Goal: Task Accomplishment & Management: Manage account settings

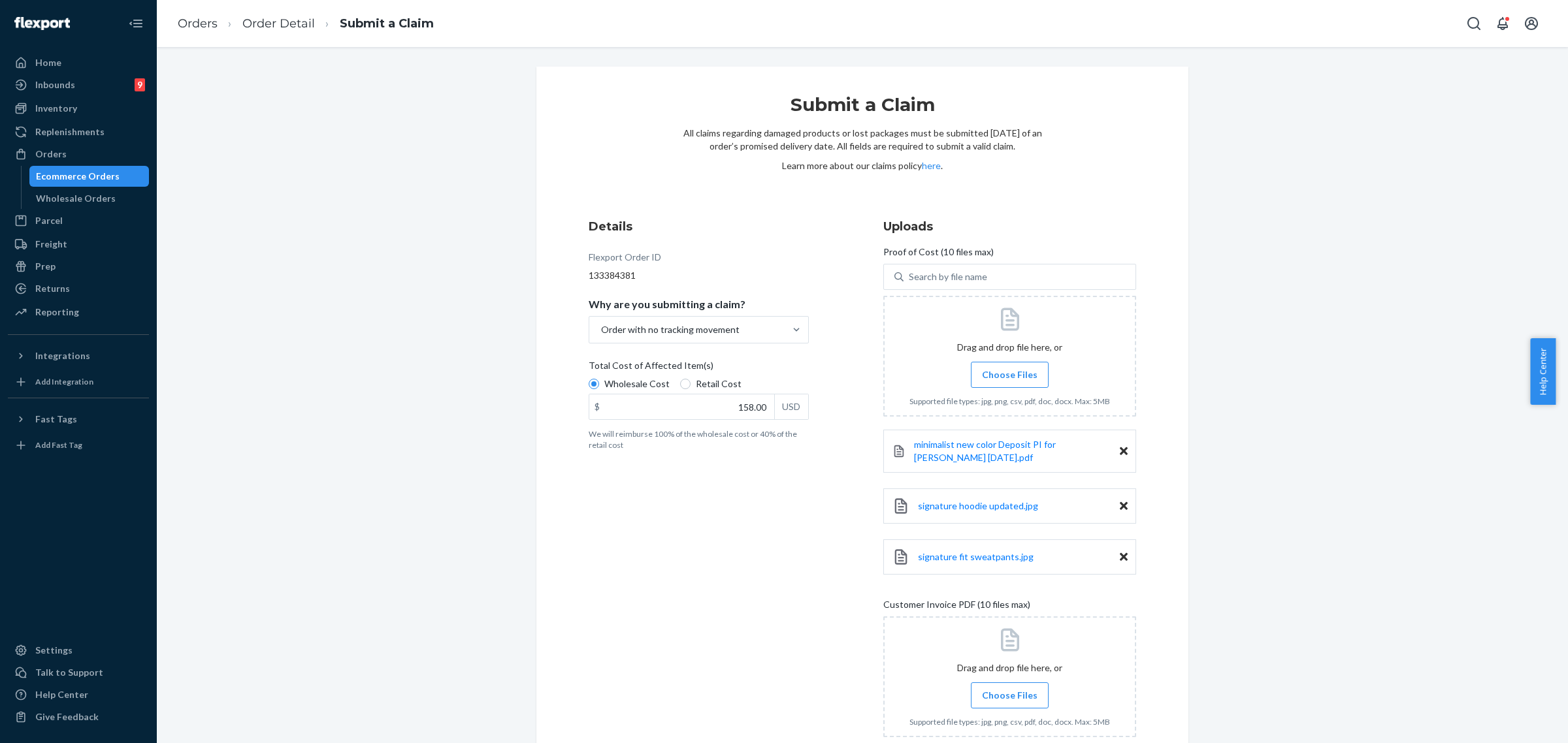
scroll to position [96, 0]
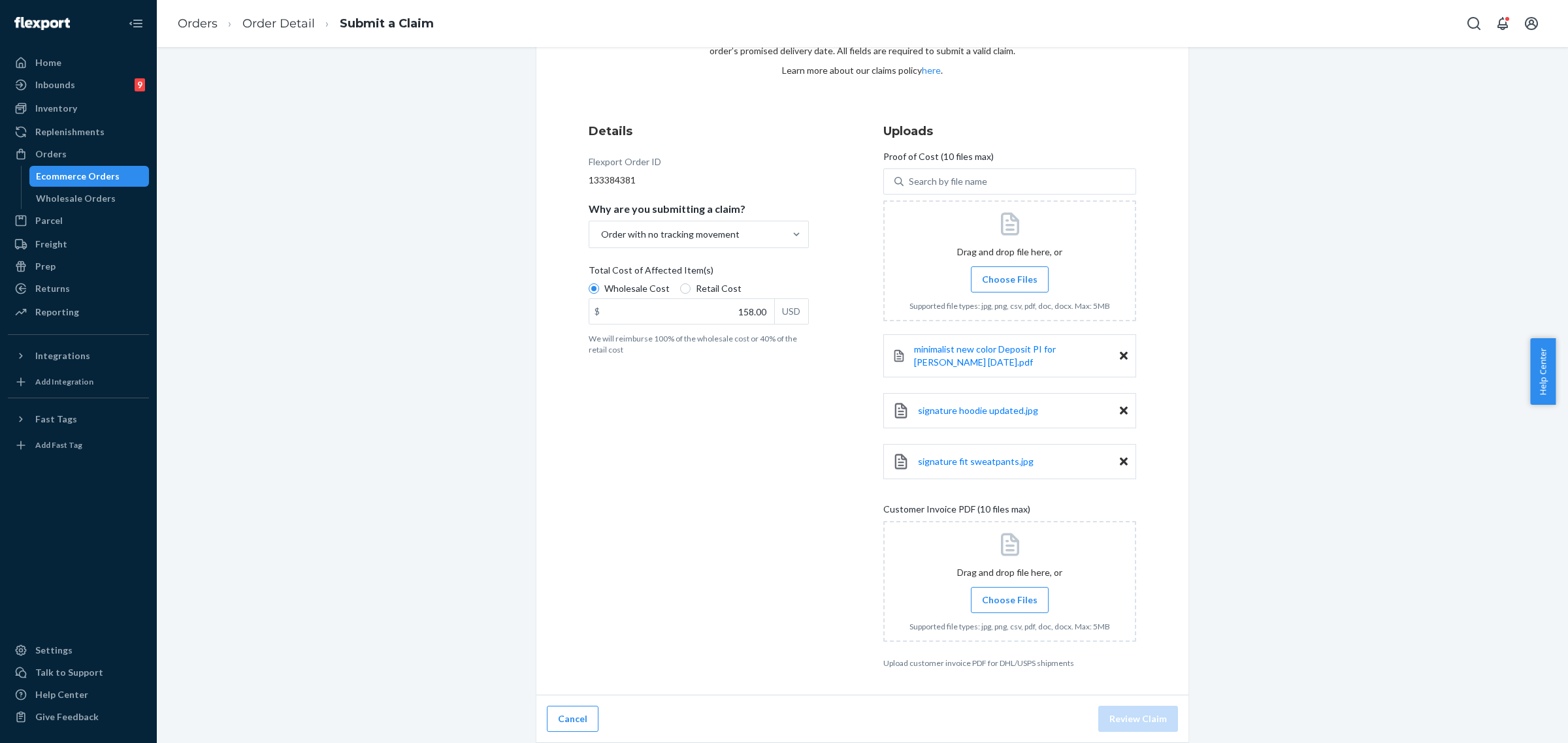
click at [991, 602] on span "Choose Files" at bounding box center [1010, 600] width 56 height 13
click at [1009, 602] on input "Choose Files" at bounding box center [1009, 600] width 1 height 14
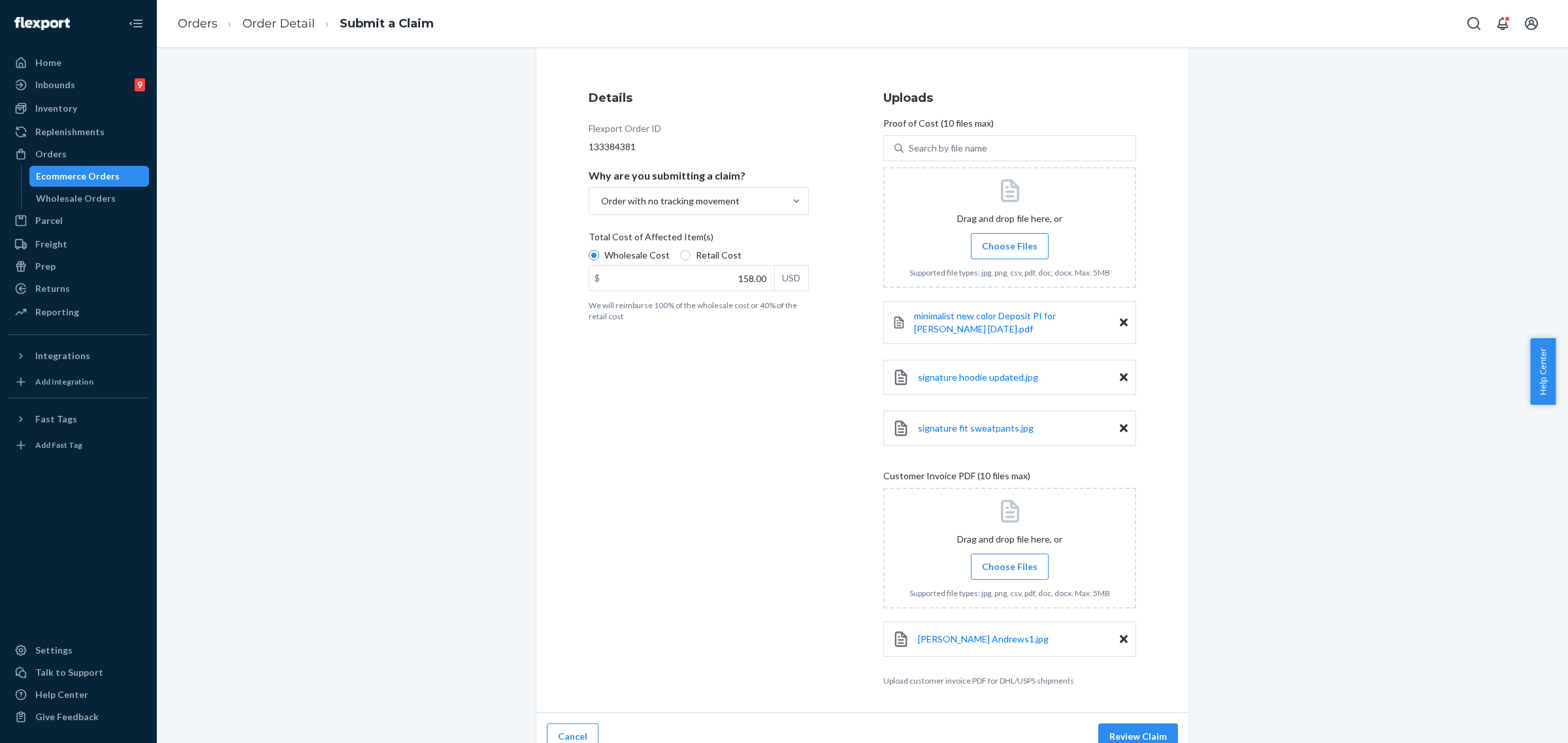
scroll to position [147, 0]
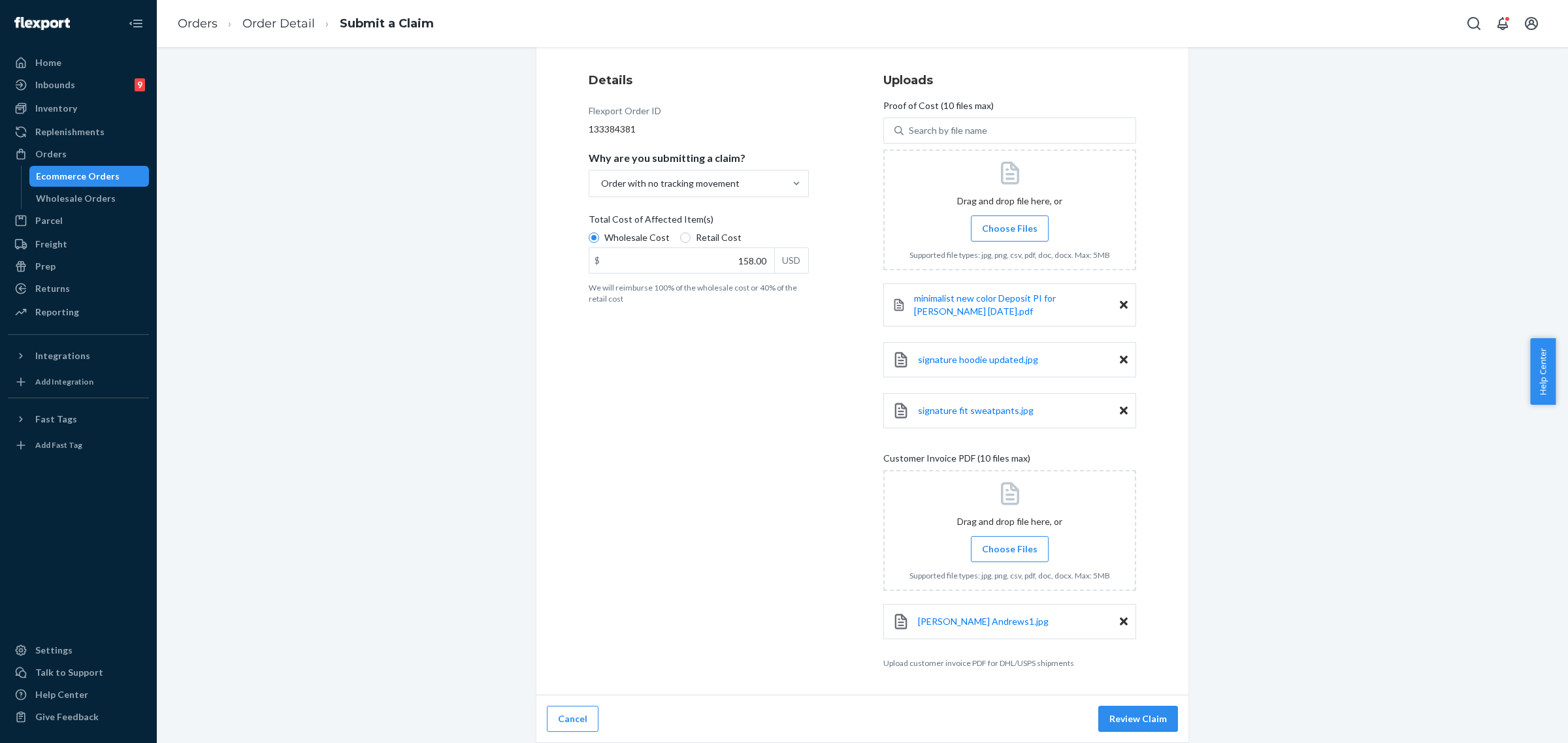
click at [997, 555] on span "Choose Files" at bounding box center [1010, 549] width 56 height 13
click at [1009, 555] on input "Choose Files" at bounding box center [1009, 549] width 1 height 14
click at [987, 554] on span "Choose Files" at bounding box center [1010, 549] width 56 height 13
click at [1009, 554] on input "Choose Files" at bounding box center [1009, 548] width 1 height 14
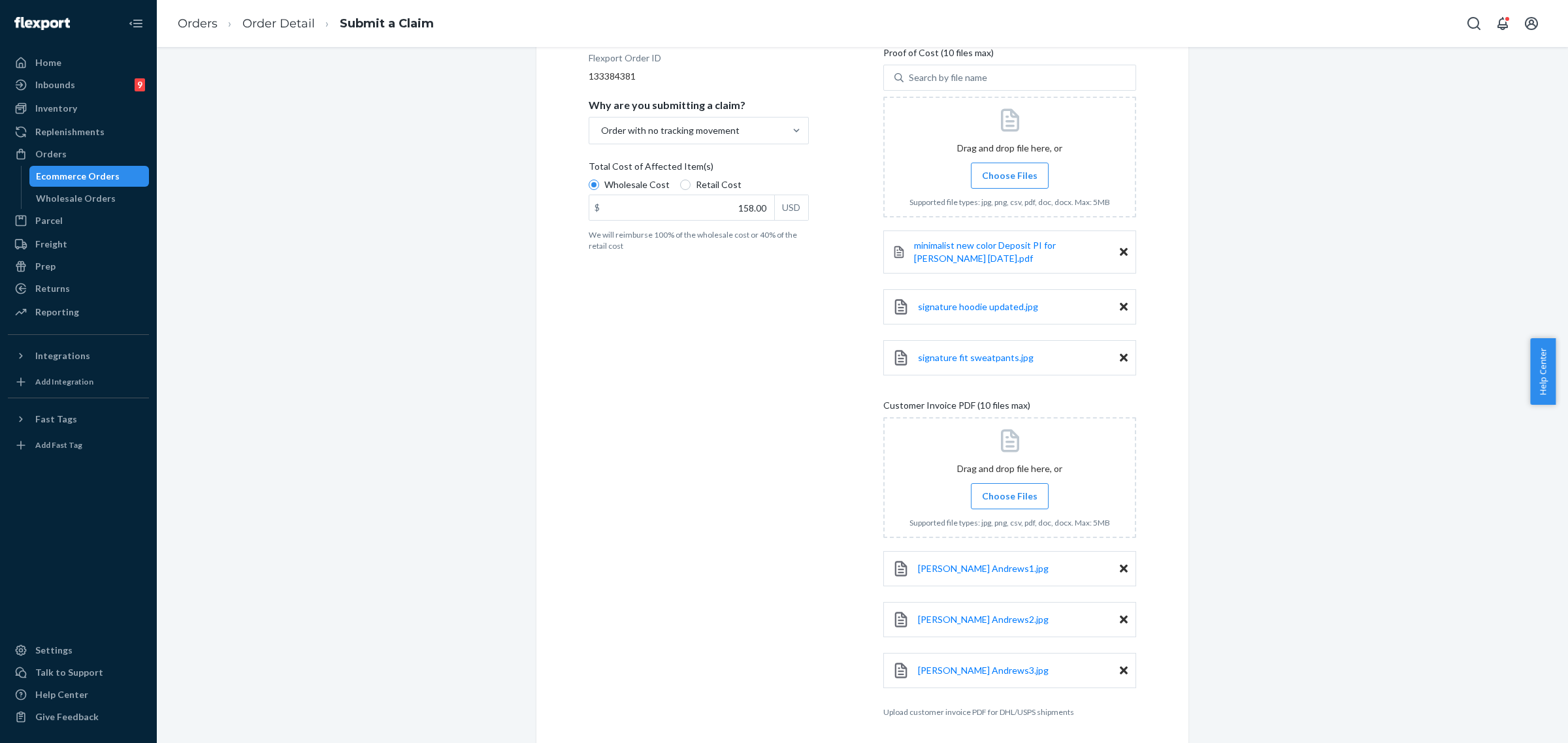
scroll to position [249, 0]
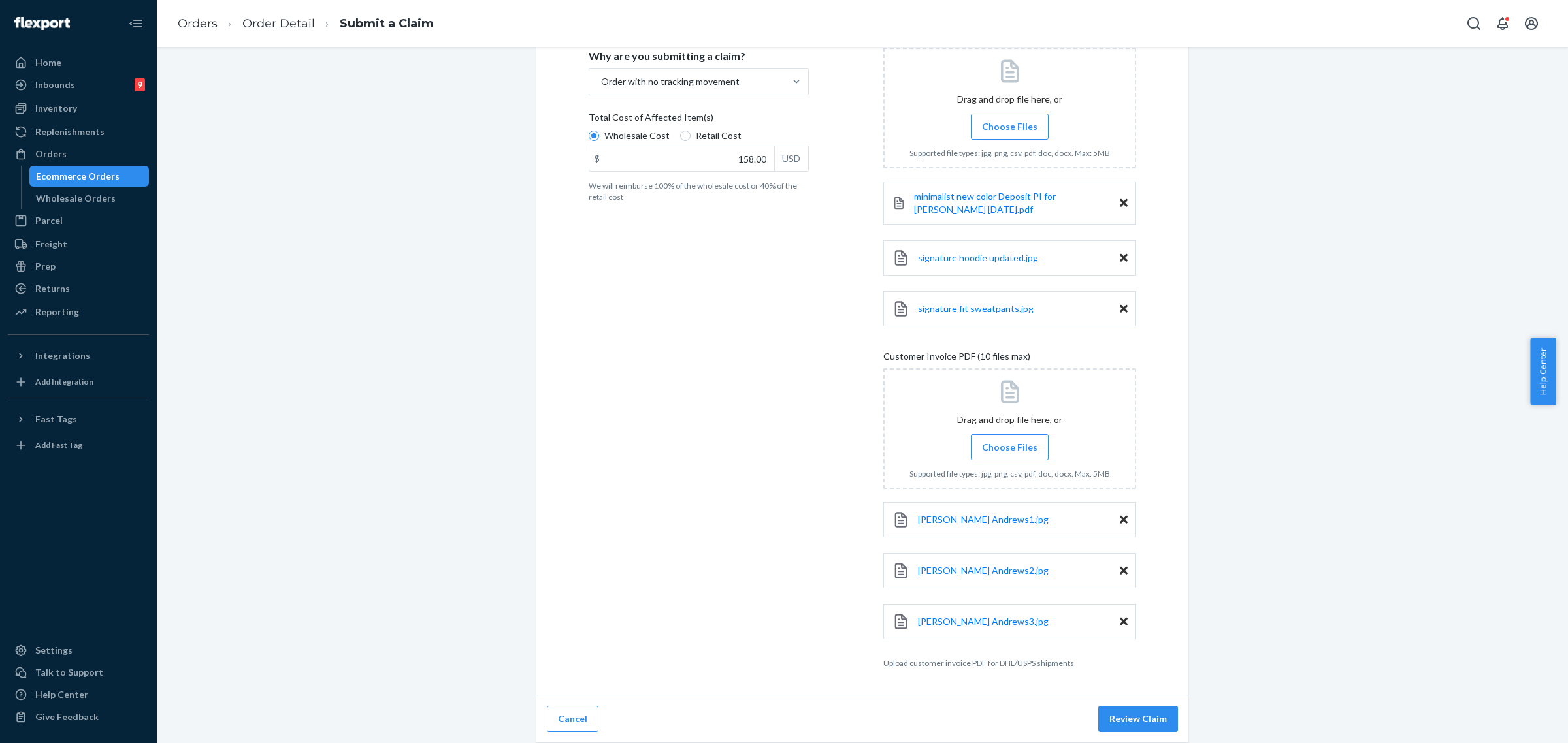
click at [1005, 450] on span "Choose Files" at bounding box center [1010, 447] width 56 height 13
click at [1009, 450] on input "Choose Files" at bounding box center [1009, 447] width 1 height 14
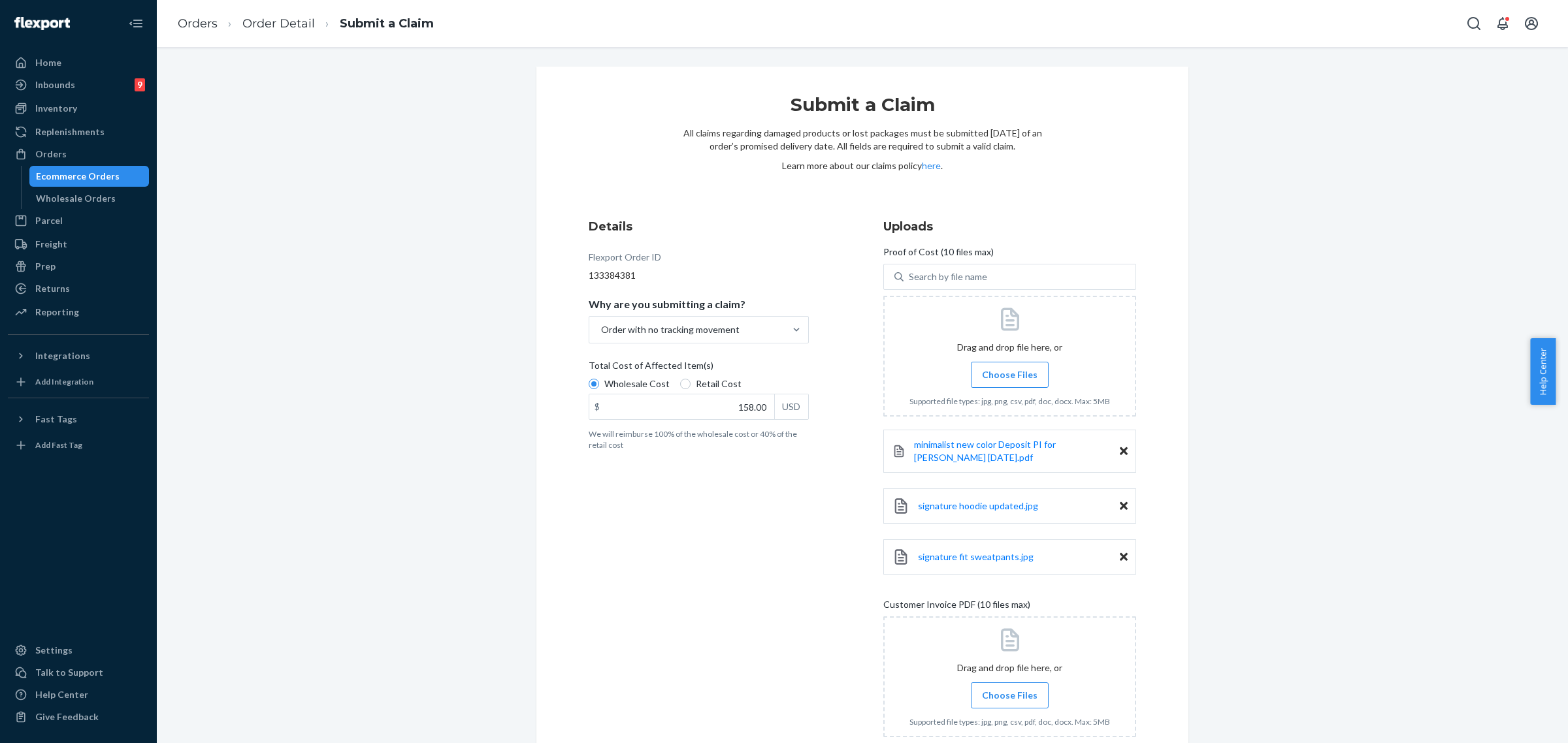
scroll to position [301, 0]
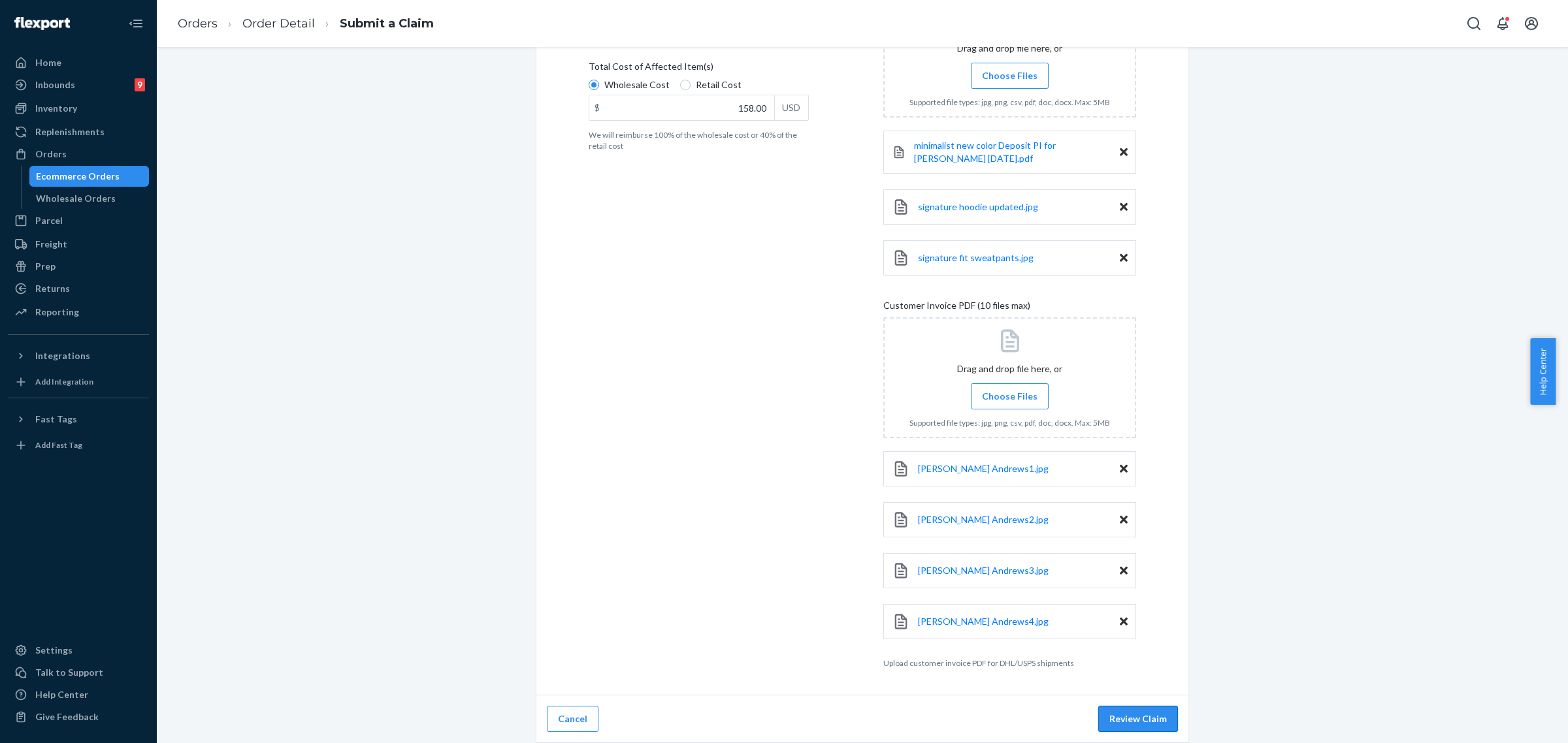
click at [1129, 715] on button "Review Claim" at bounding box center [1138, 718] width 80 height 26
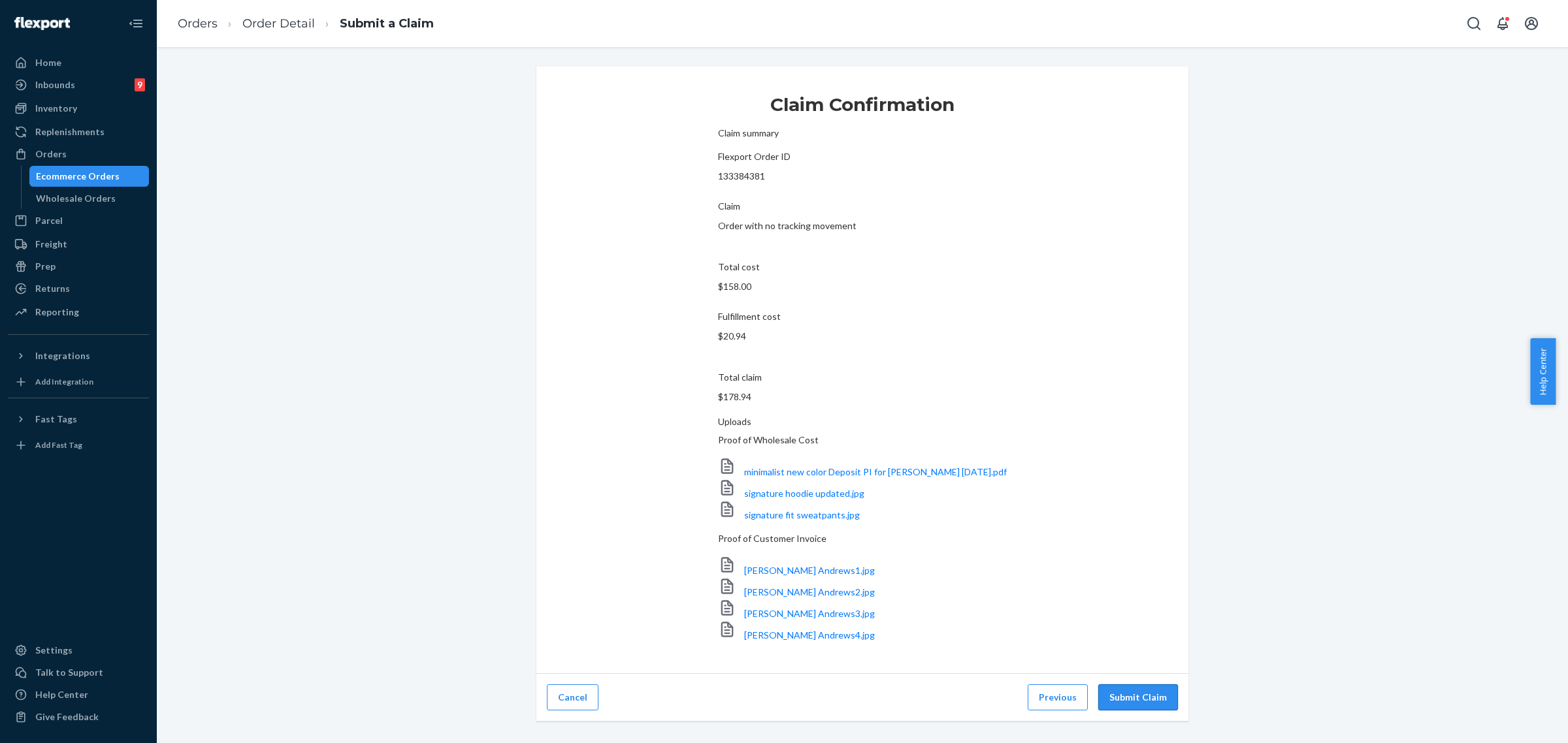
scroll to position [11, 0]
click at [1141, 710] on button "Submit Claim" at bounding box center [1138, 697] width 80 height 26
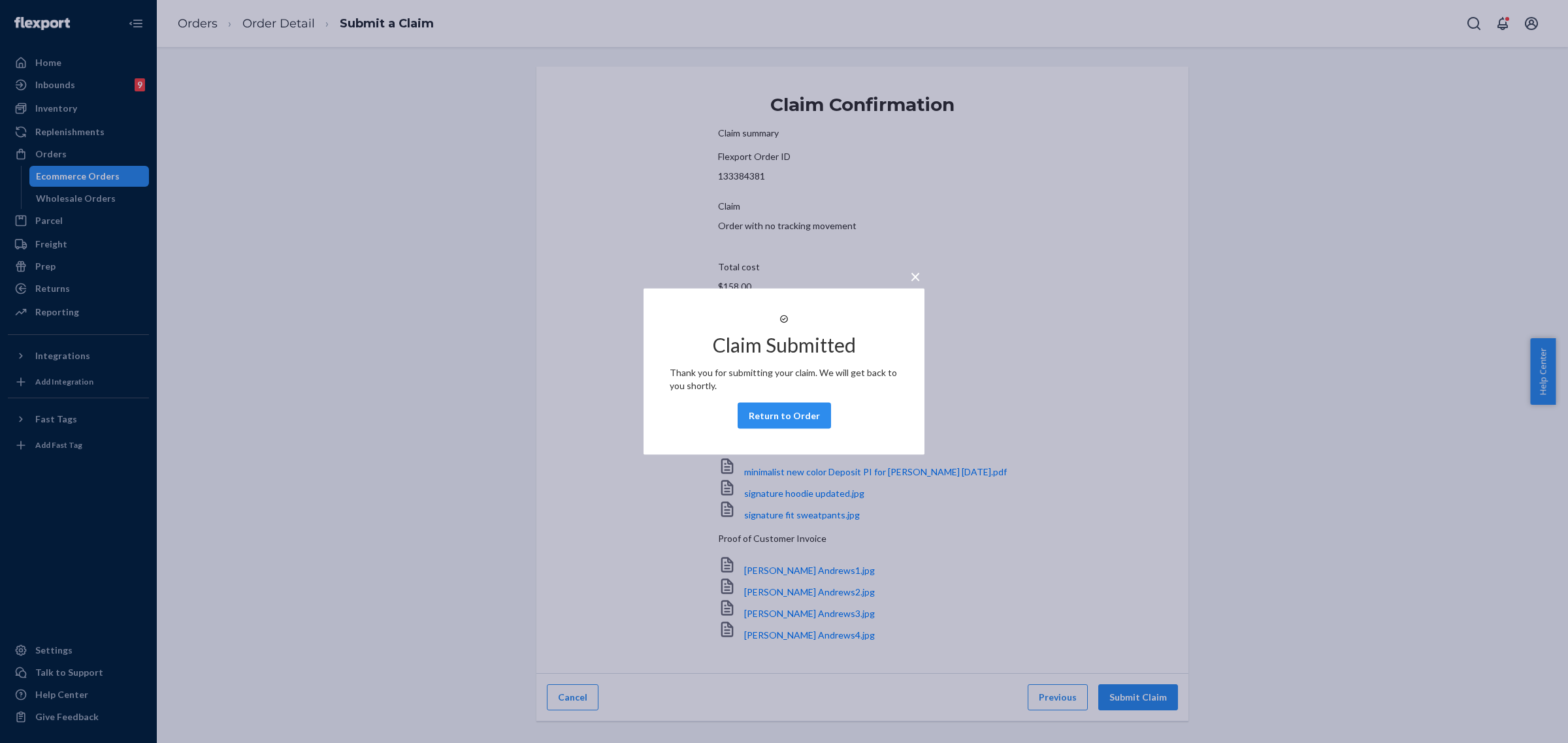
click at [759, 429] on button "Return to Order" at bounding box center [784, 415] width 93 height 26
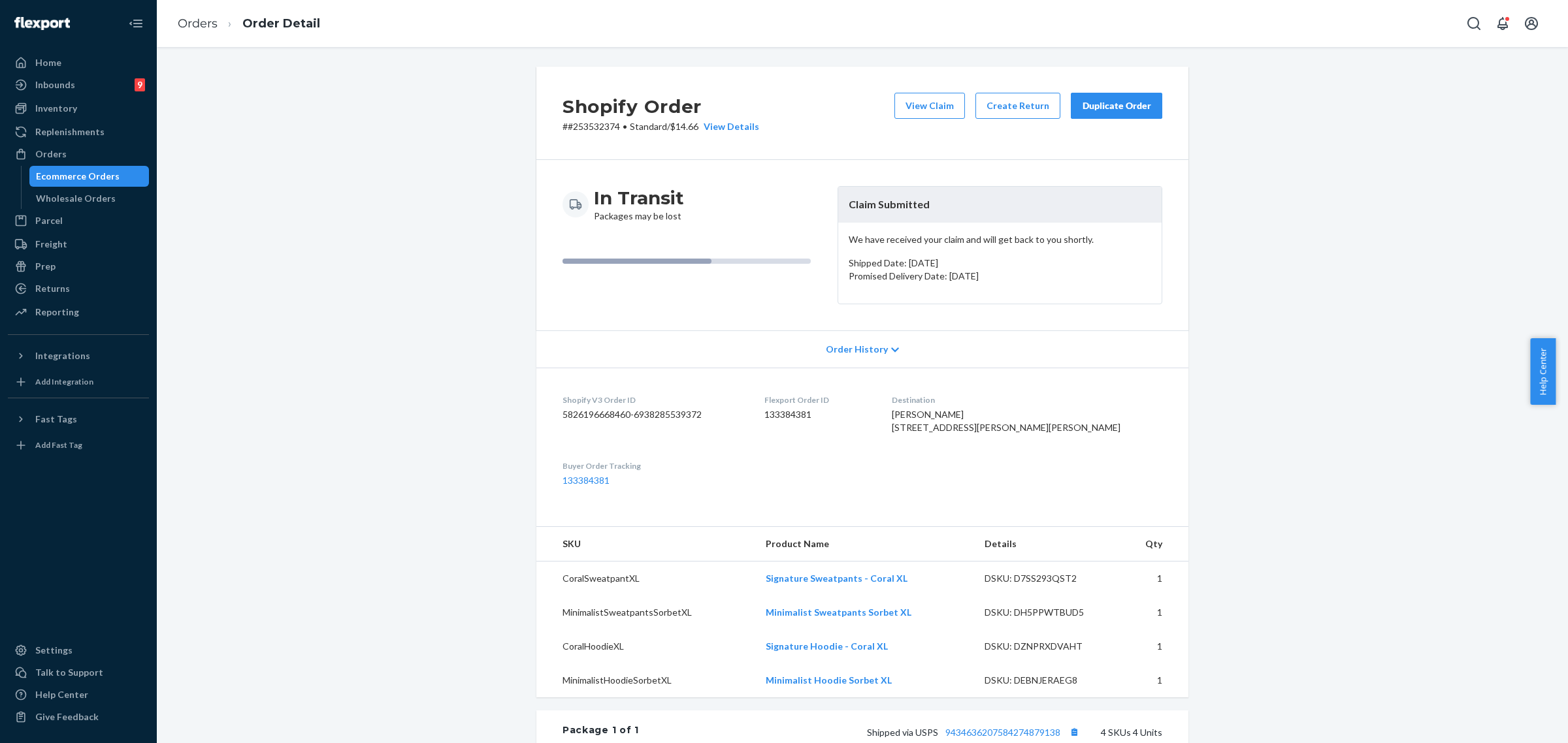
click at [580, 133] on p "# #253532374 • Standard / $14.66 View Details" at bounding box center [661, 127] width 197 height 13
click at [583, 130] on p "# #253532374 • Standard / $14.66 View Details" at bounding box center [661, 127] width 197 height 13
copy p "253532374"
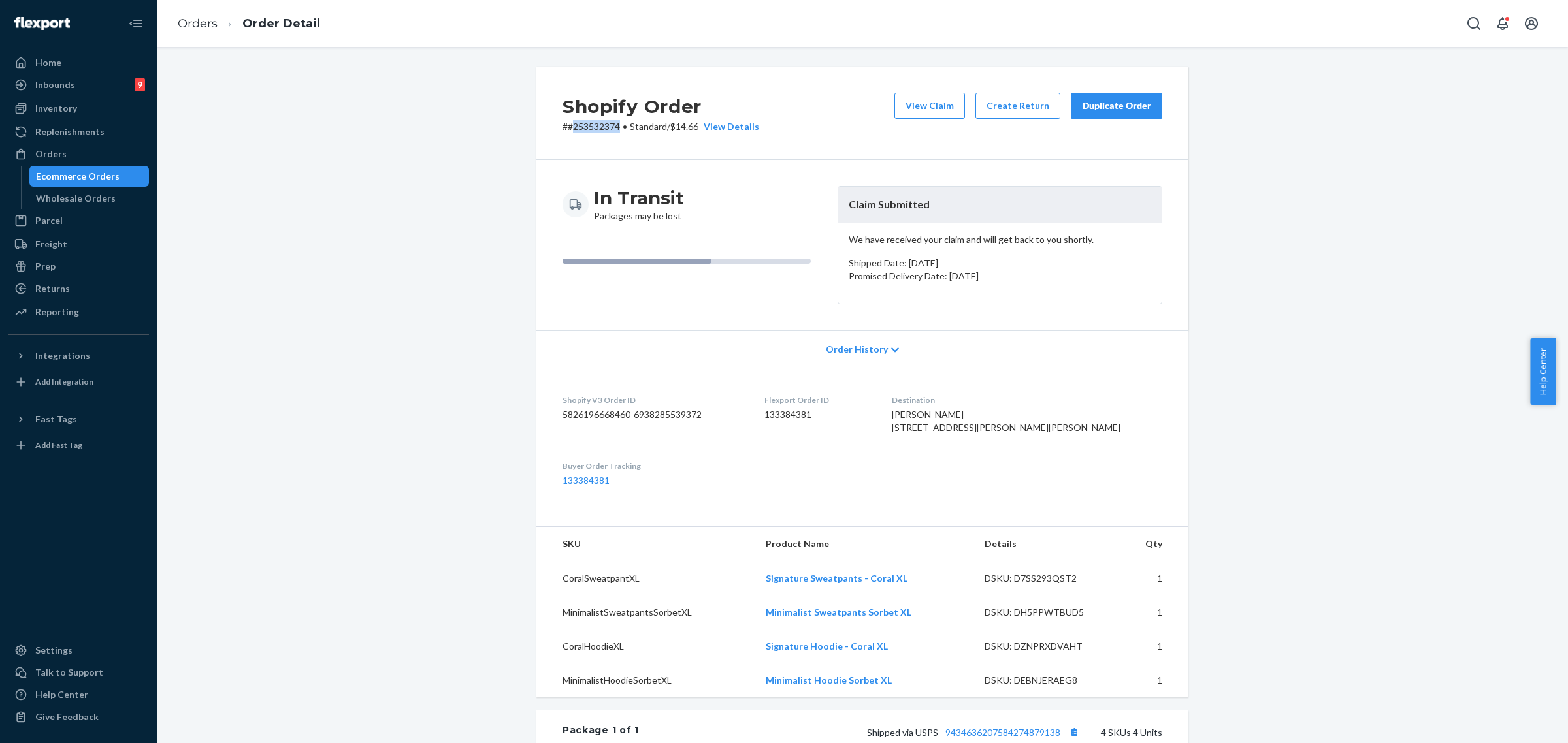
copy p "253532374"
drag, startPoint x: 838, startPoint y: 200, endPoint x: 933, endPoint y: 207, distance: 95.3
click at [933, 207] on header "Claim Submitted" at bounding box center [1000, 205] width 323 height 36
copy header "Claim Submitted"
drag, startPoint x: 48, startPoint y: 163, endPoint x: 95, endPoint y: 175, distance: 48.5
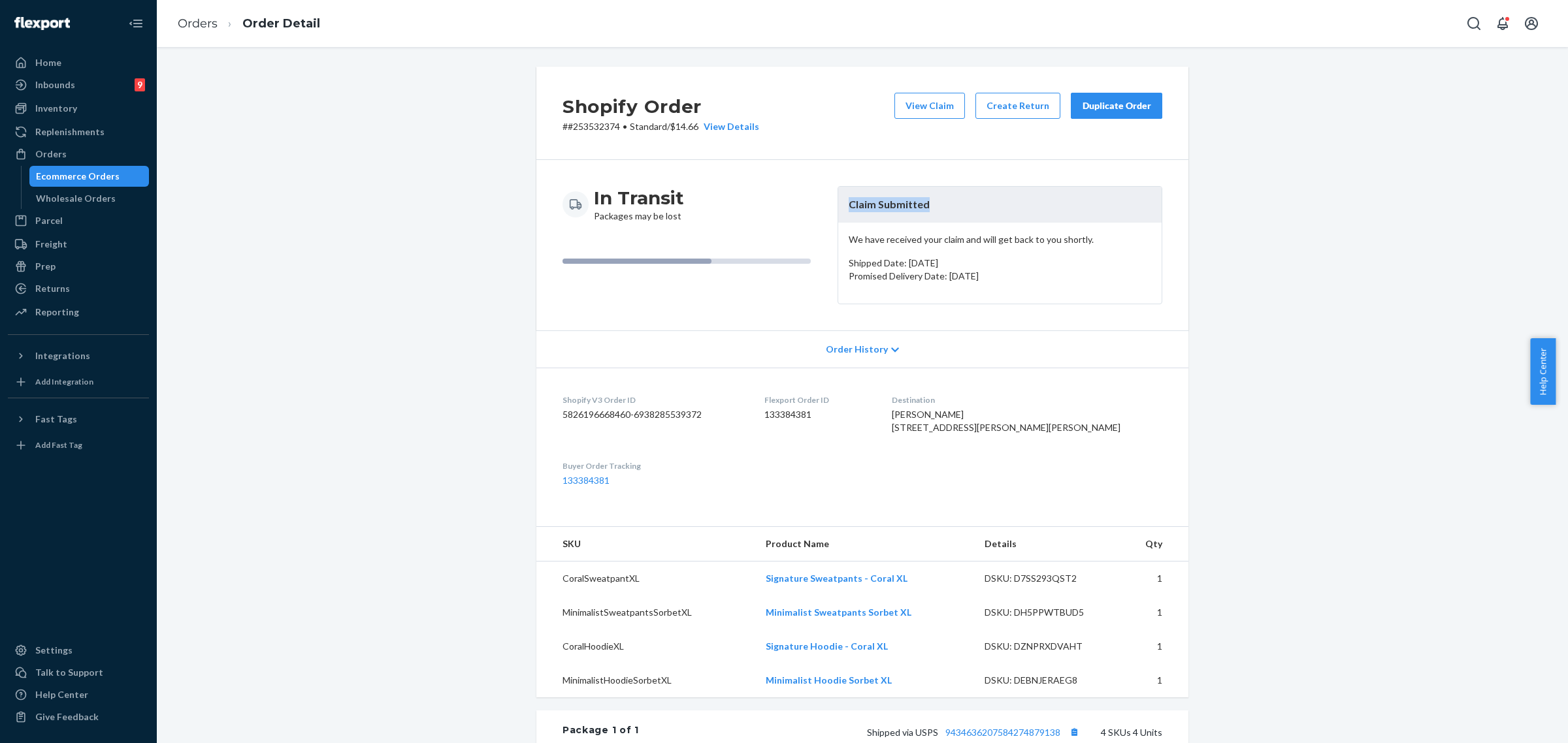
click at [48, 163] on div "Orders" at bounding box center [78, 154] width 139 height 19
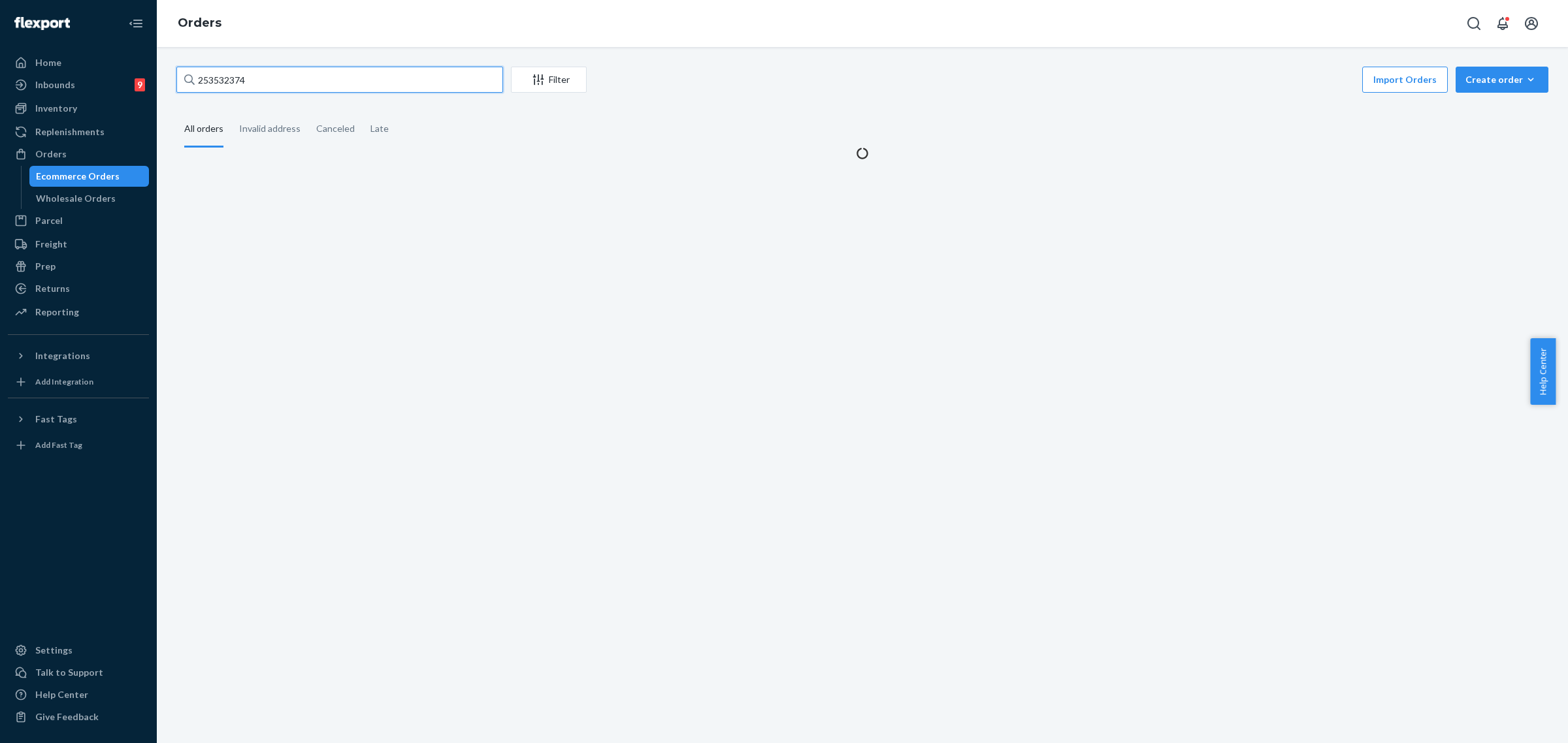
click at [223, 71] on input "253532374" at bounding box center [340, 79] width 327 height 26
drag, startPoint x: 223, startPoint y: 71, endPoint x: 236, endPoint y: 77, distance: 14.3
click at [223, 71] on input "253532374" at bounding box center [340, 79] width 327 height 26
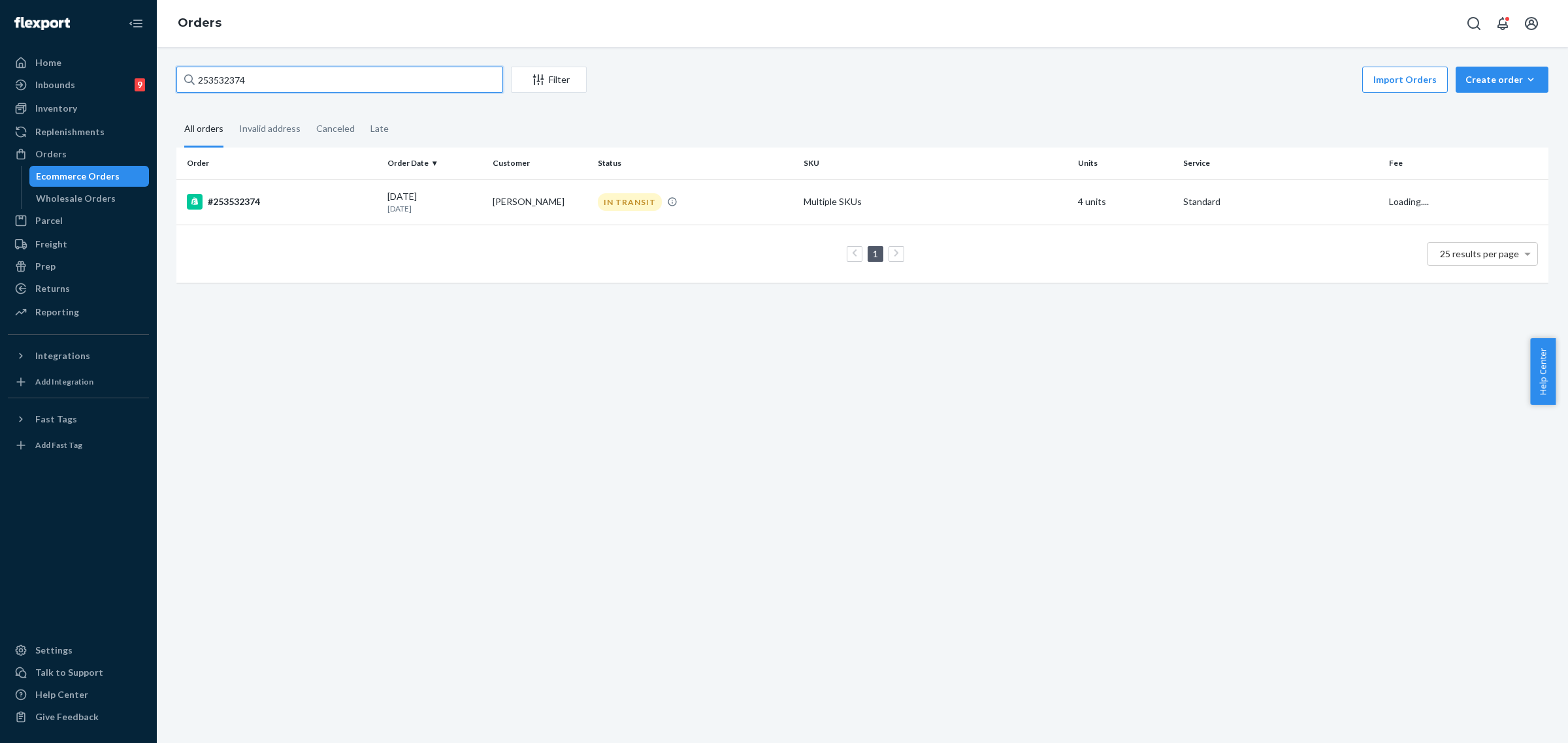
paste input "4651718"
type input "254651718"
click at [577, 194] on td "[PERSON_NAME]" at bounding box center [539, 201] width 105 height 45
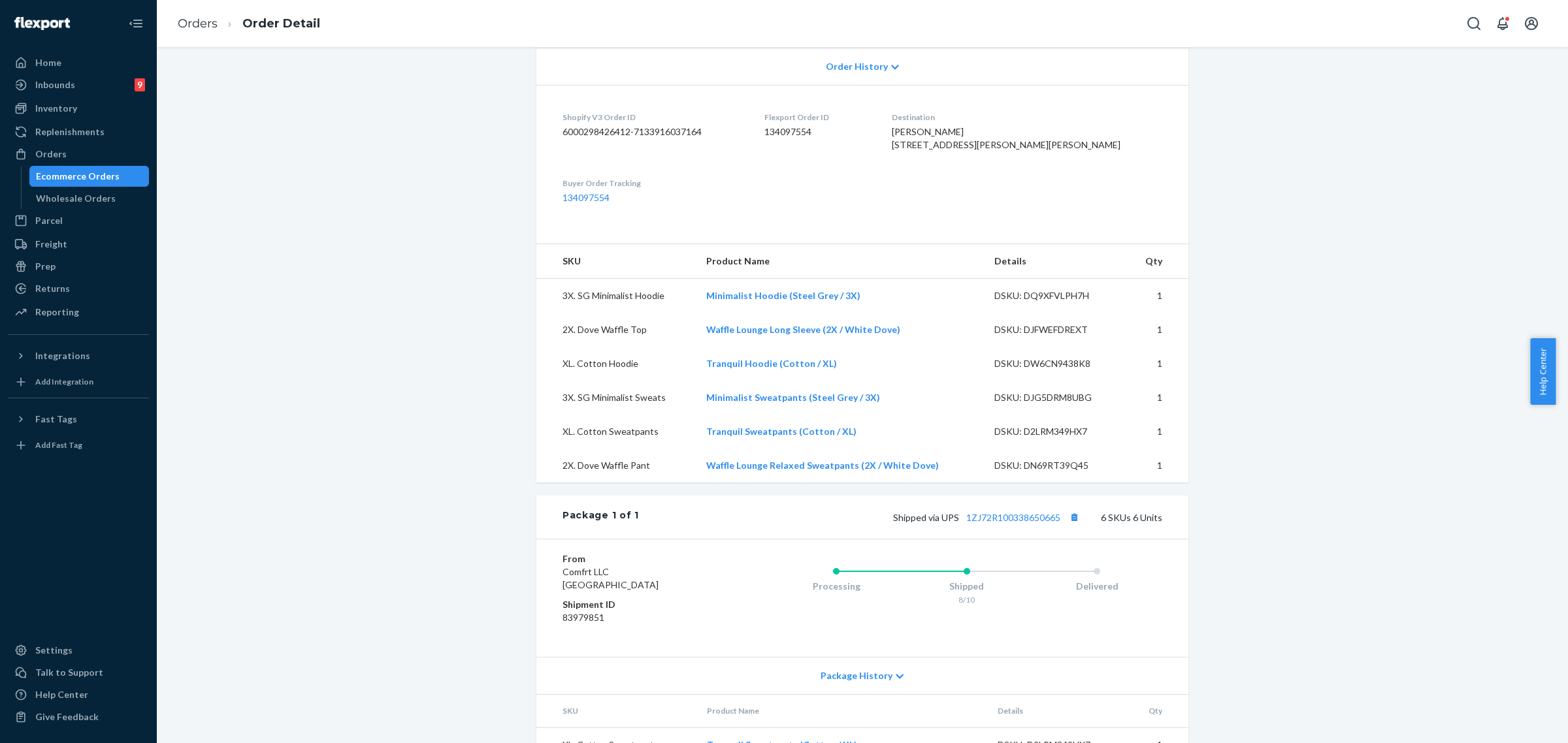
scroll to position [511, 0]
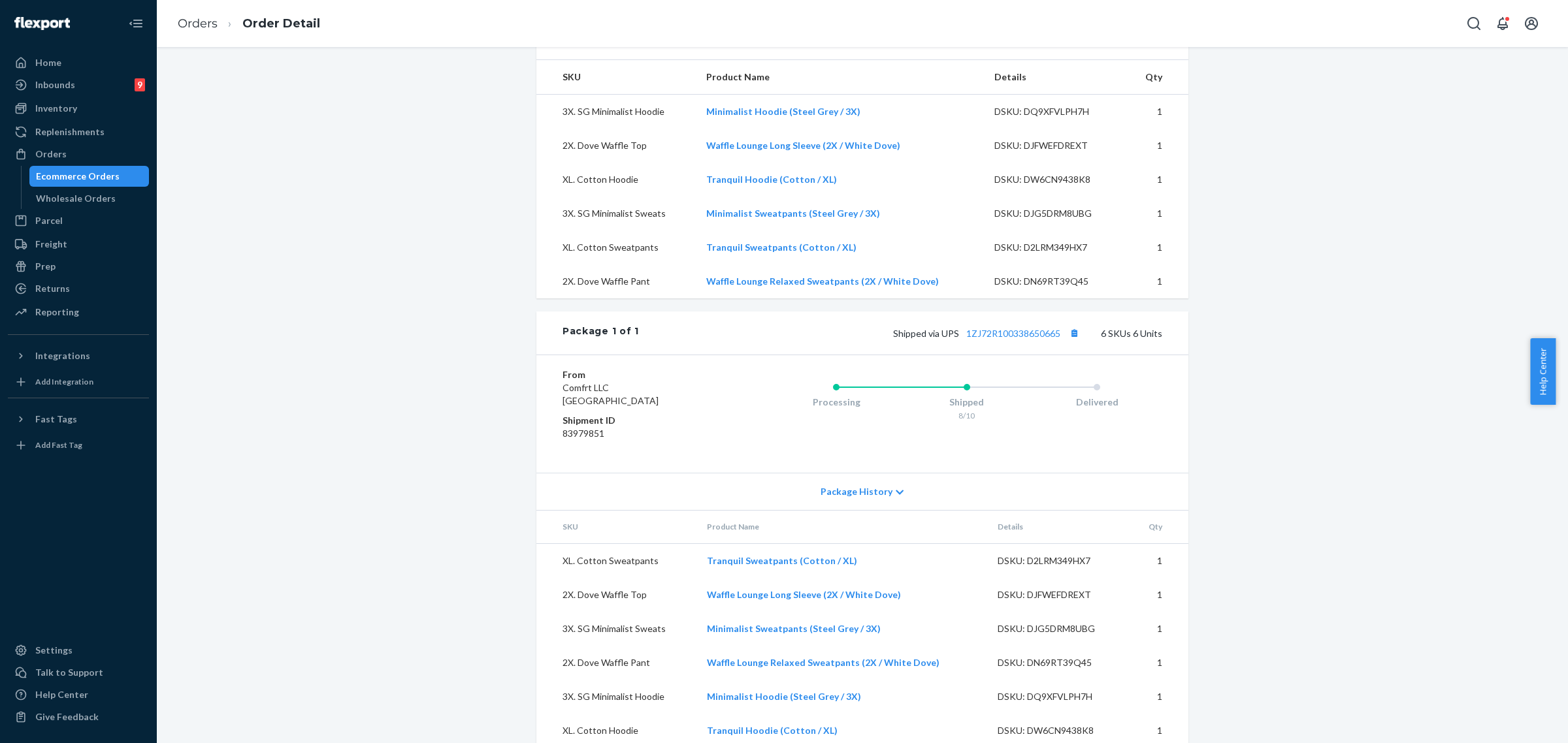
click at [896, 488] on icon at bounding box center [900, 492] width 8 height 9
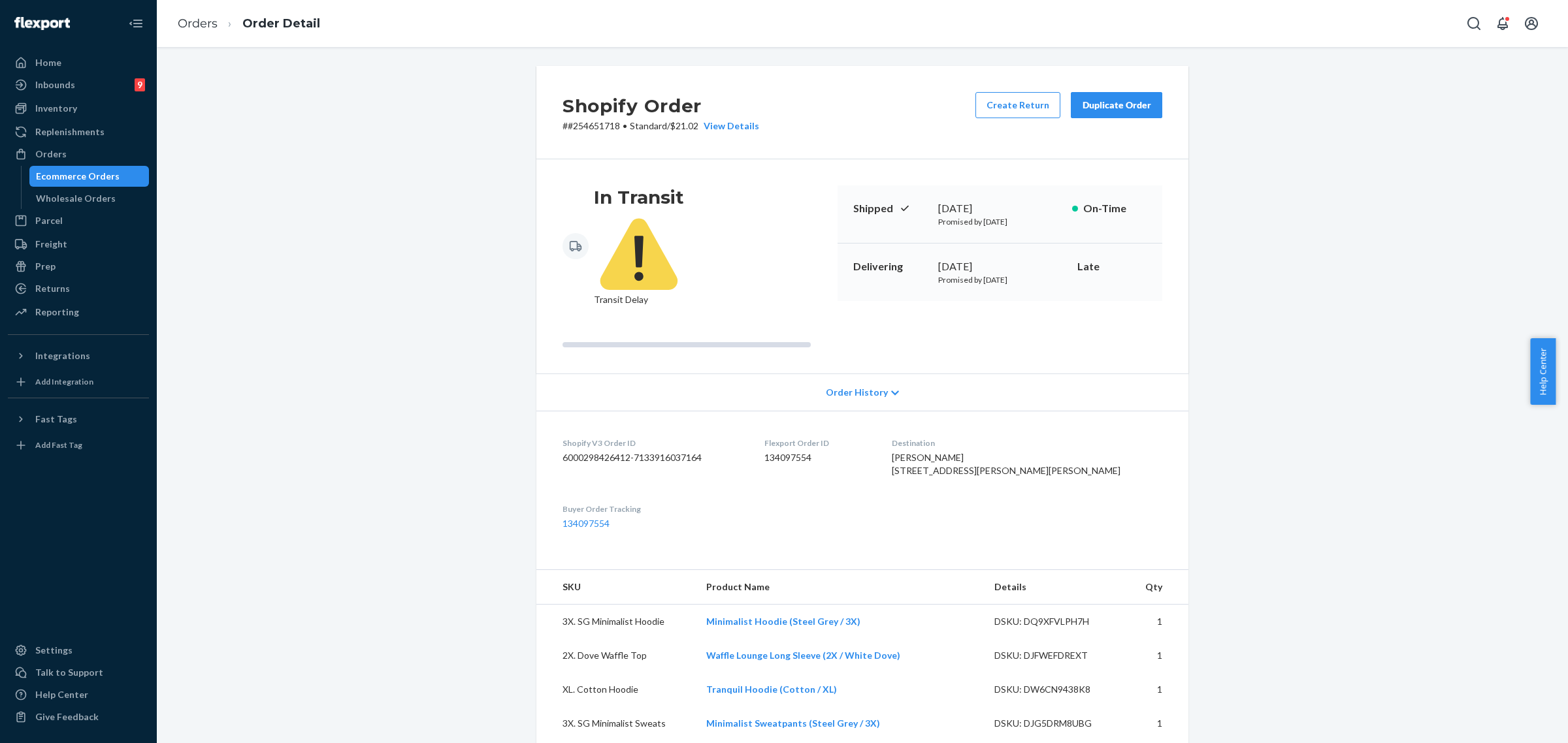
scroll to position [0, 0]
click at [36, 151] on div "Orders" at bounding box center [51, 154] width 31 height 13
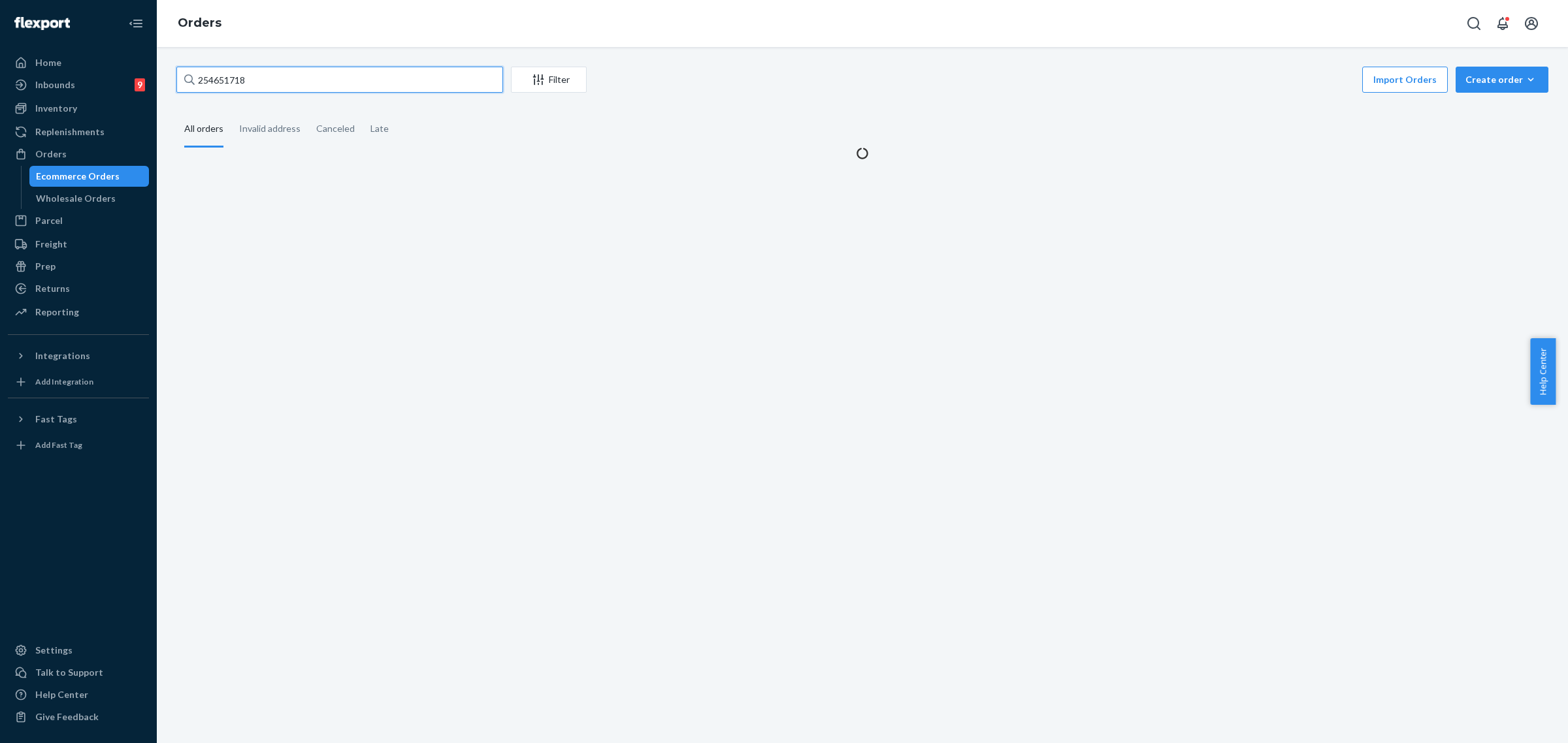
click at [211, 83] on input "254651718" at bounding box center [340, 79] width 327 height 26
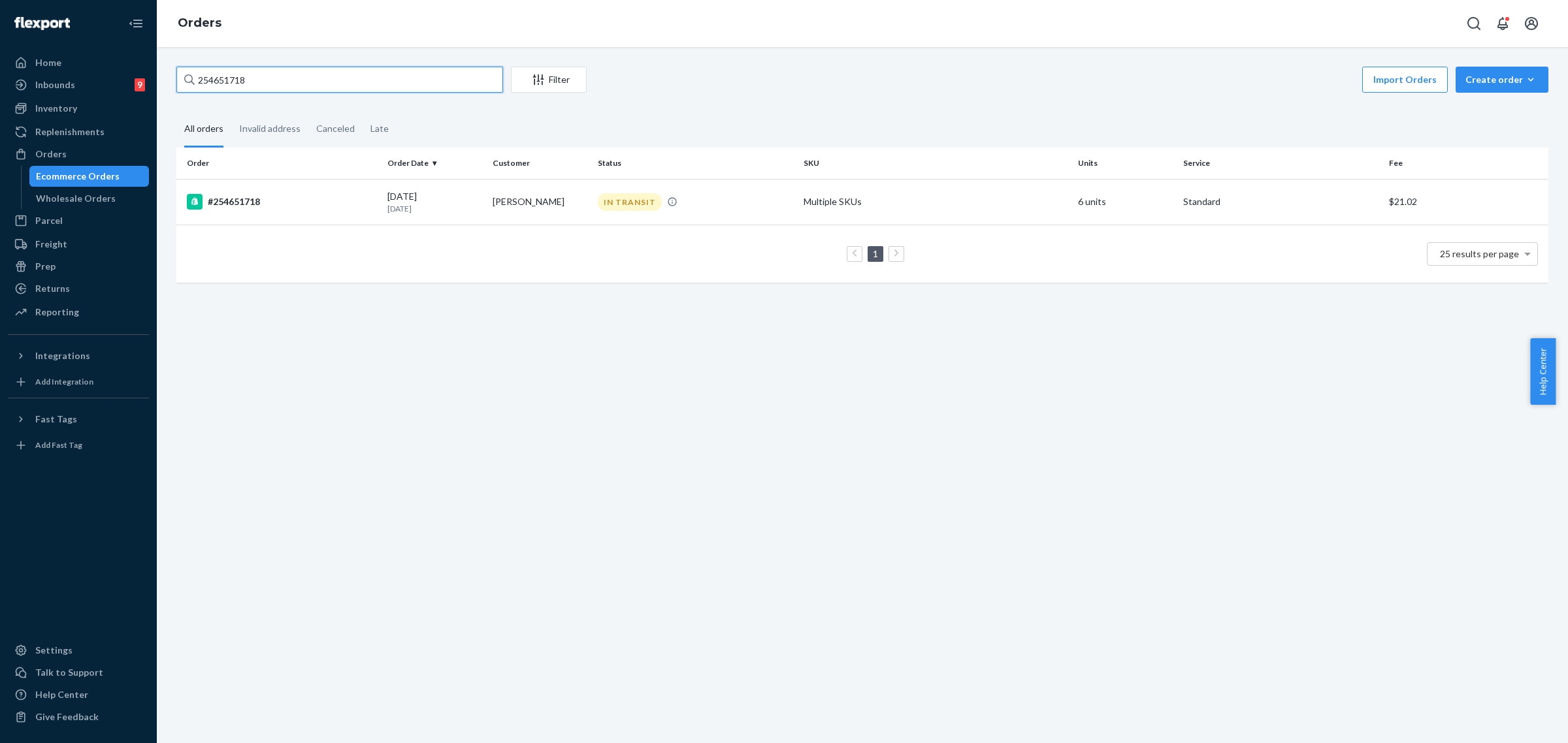
paste input "346627"
type input "254346627"
click at [557, 200] on td "[PERSON_NAME]" at bounding box center [539, 201] width 105 height 45
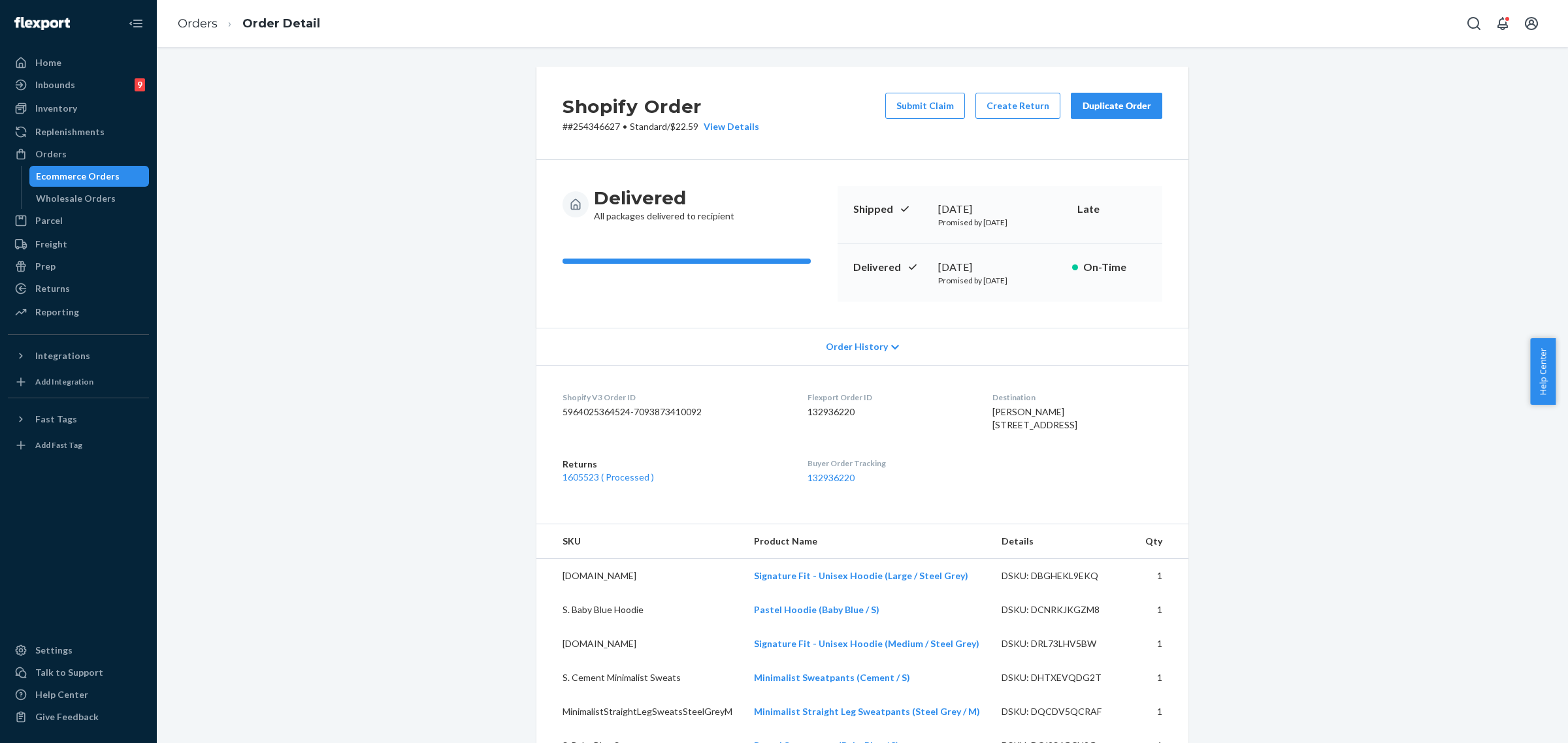
click at [1113, 109] on div "Duplicate Order" at bounding box center [1117, 106] width 69 height 13
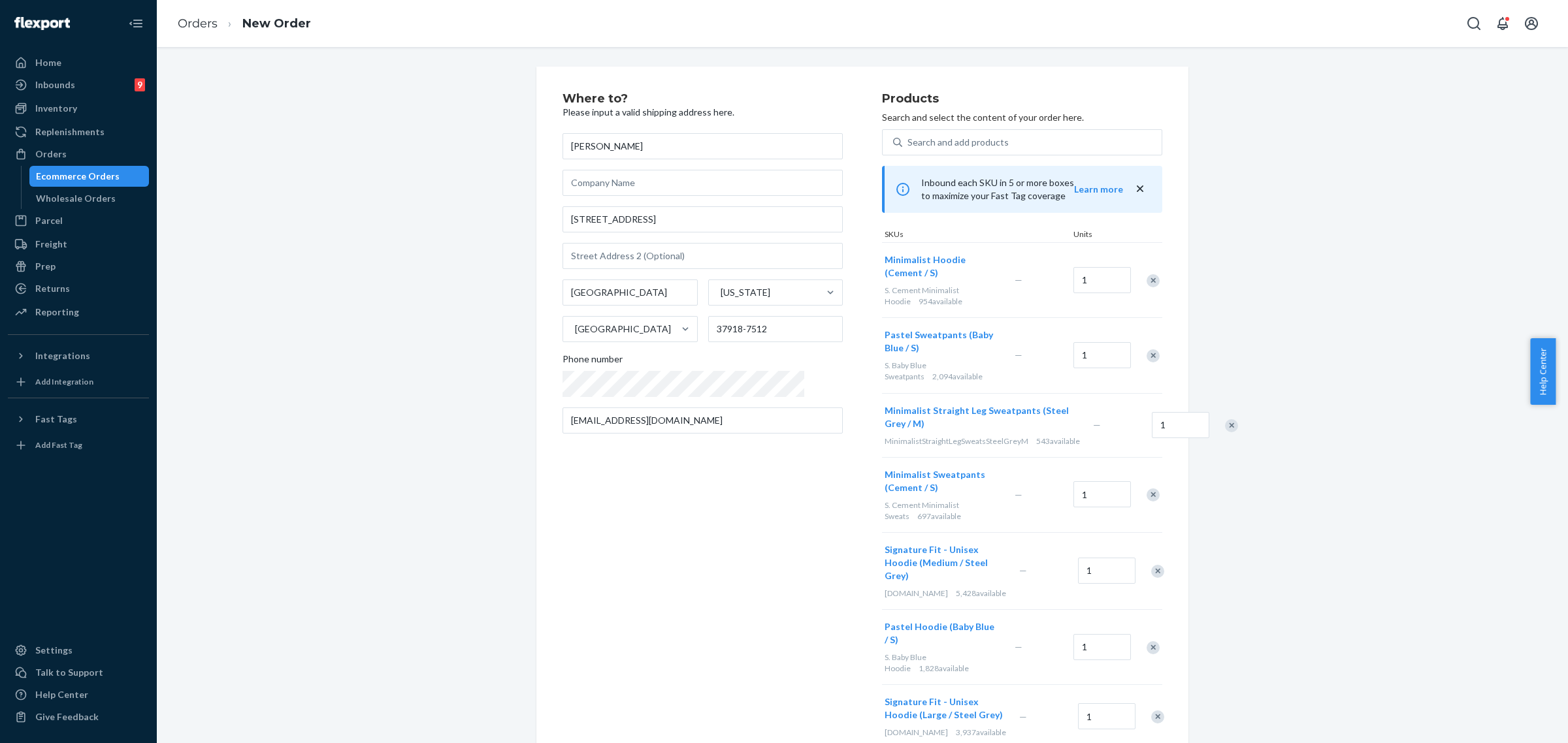
click at [1147, 274] on div "Remove Item" at bounding box center [1154, 281] width 13 height 13
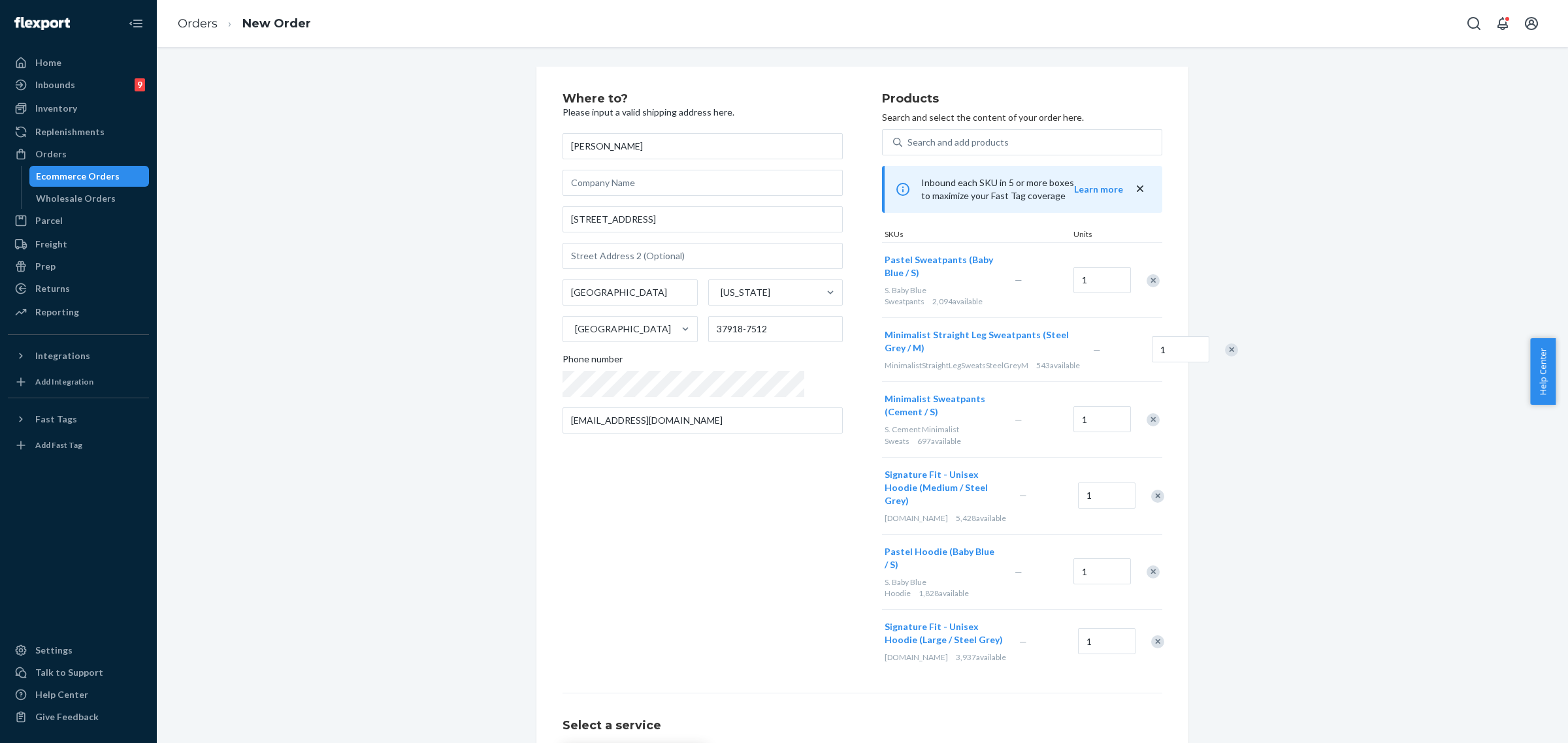
click at [1147, 274] on div "Remove Item" at bounding box center [1154, 281] width 13 height 13
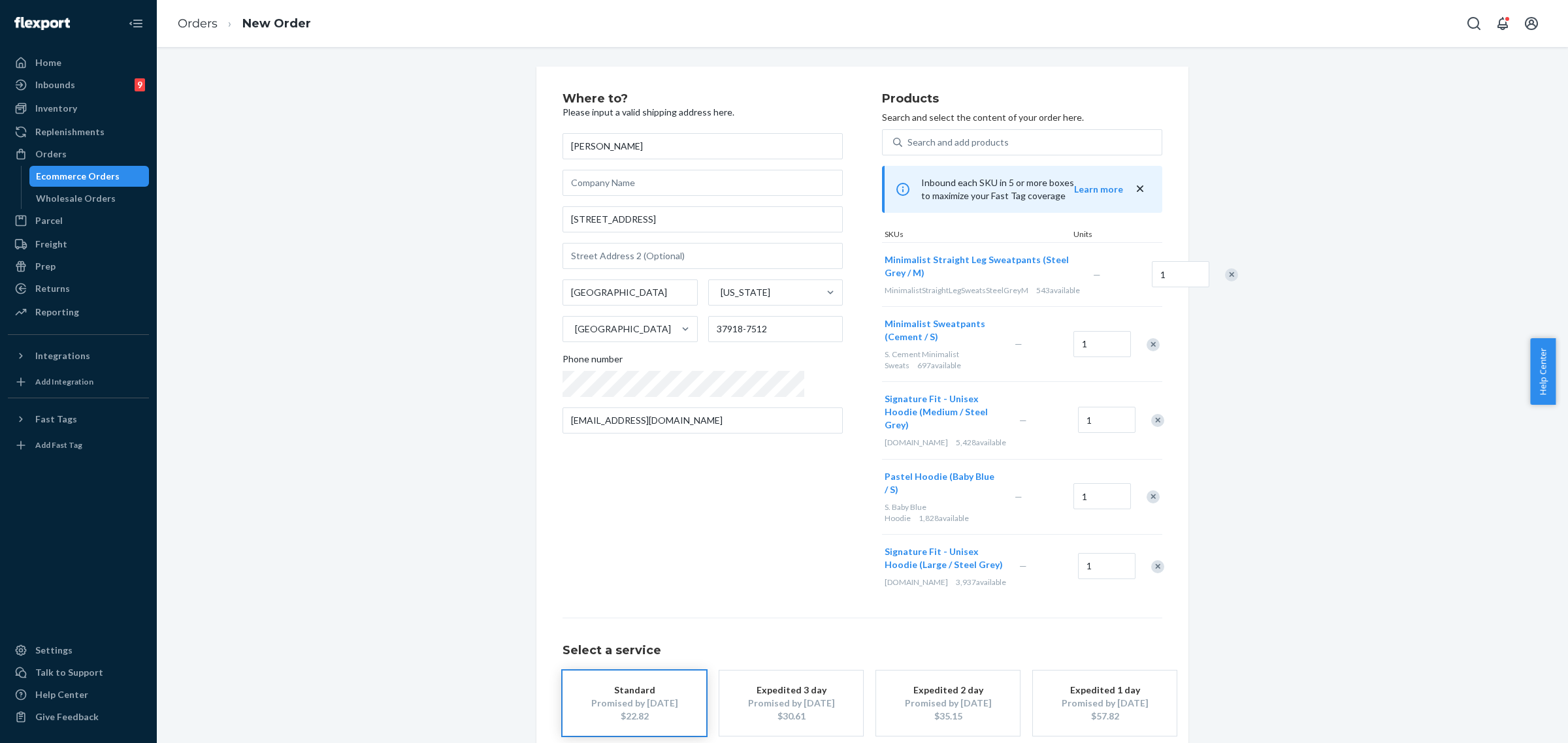
click at [1208, 272] on div at bounding box center [1225, 275] width 33 height 34
click at [1208, 273] on div at bounding box center [1225, 275] width 33 height 34
click at [1225, 278] on div "Remove Item" at bounding box center [1232, 275] width 13 height 13
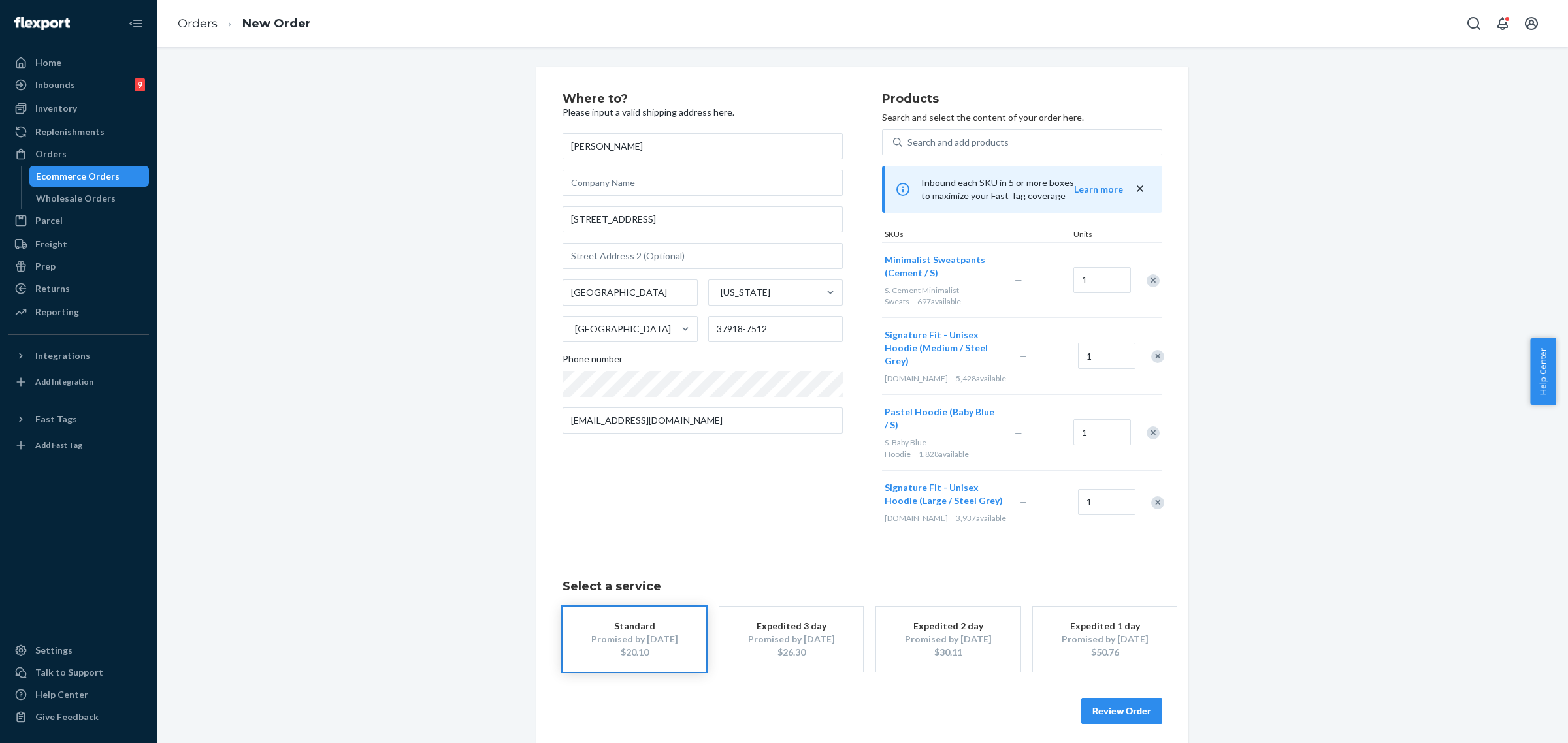
click at [1147, 278] on div "Remove Item" at bounding box center [1154, 281] width 13 height 13
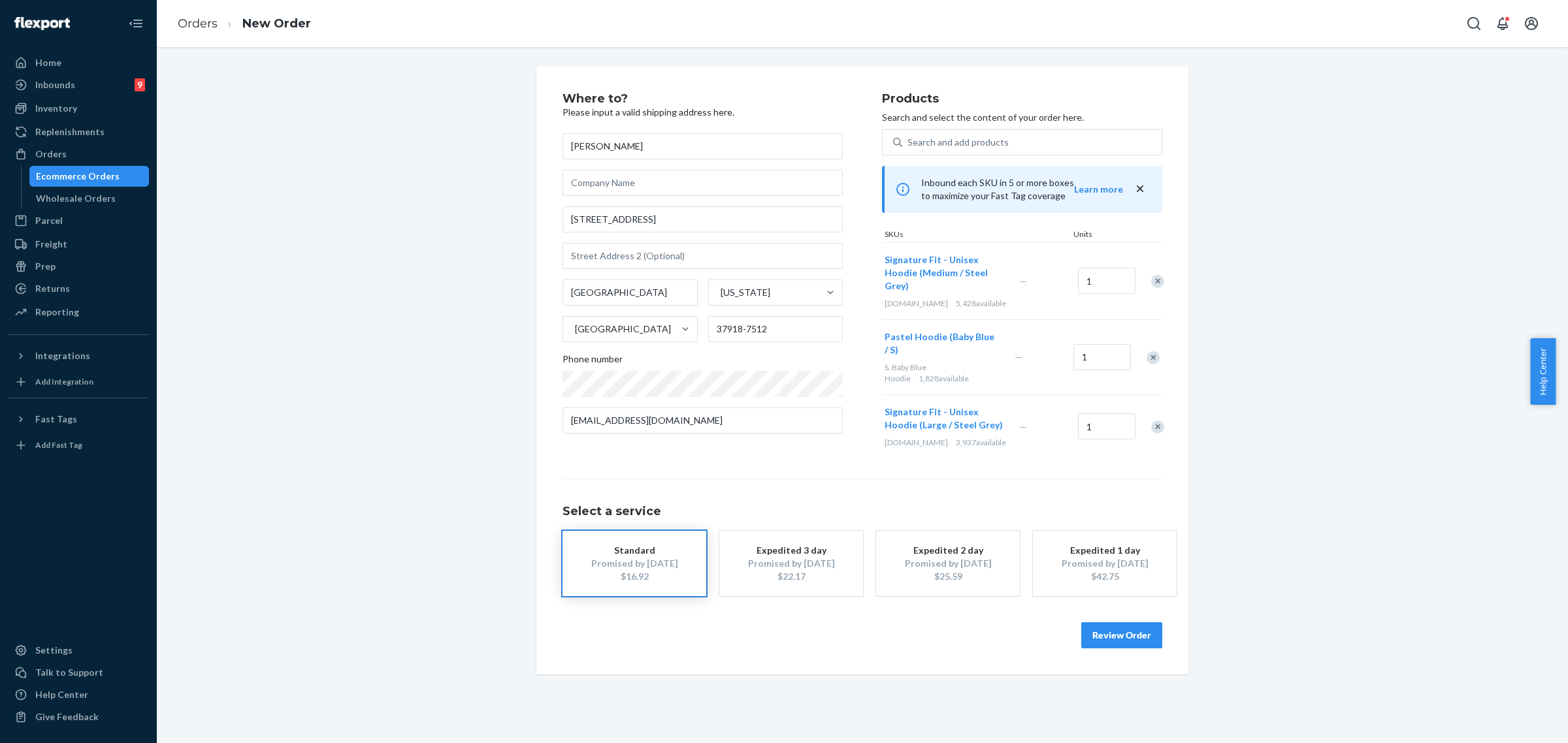
drag, startPoint x: 1149, startPoint y: 357, endPoint x: 1145, endPoint y: 328, distance: 29.3
click at [1149, 357] on div "Remove Item" at bounding box center [1154, 358] width 13 height 13
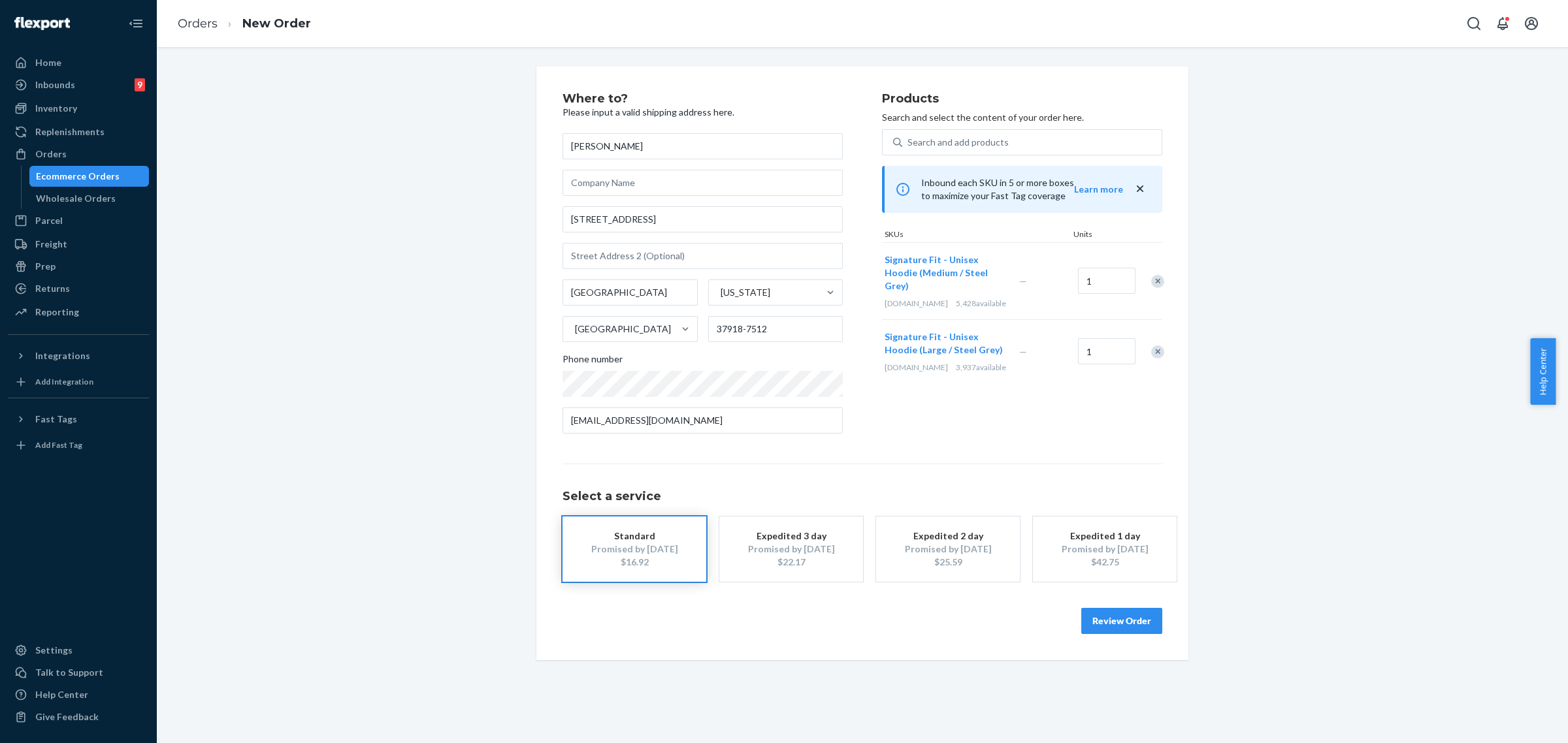
click at [1152, 279] on div "Remove Item" at bounding box center [1158, 281] width 13 height 13
click at [1116, 620] on button "Review Order" at bounding box center [1122, 621] width 81 height 26
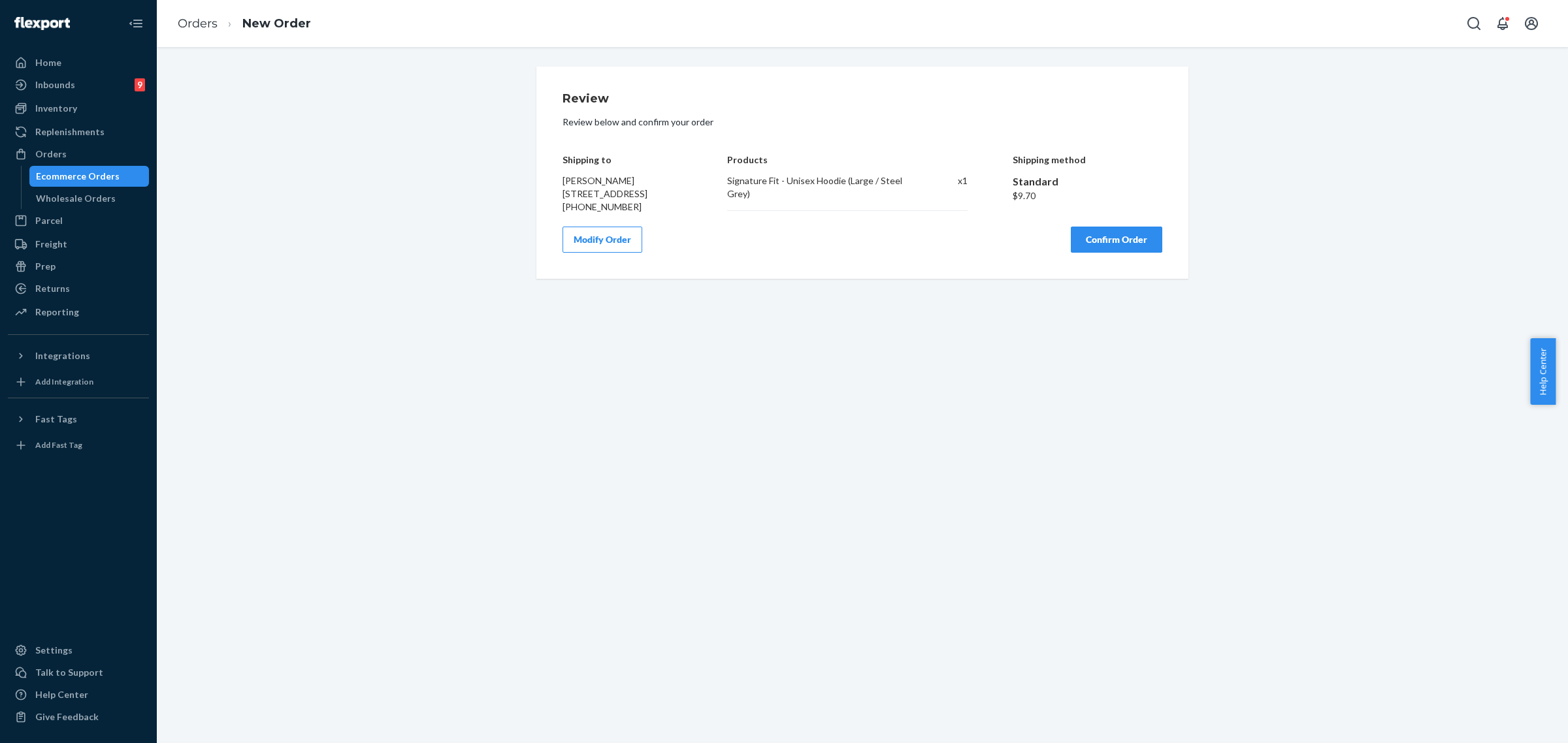
click at [1094, 246] on button "Confirm Order" at bounding box center [1117, 239] width 92 height 26
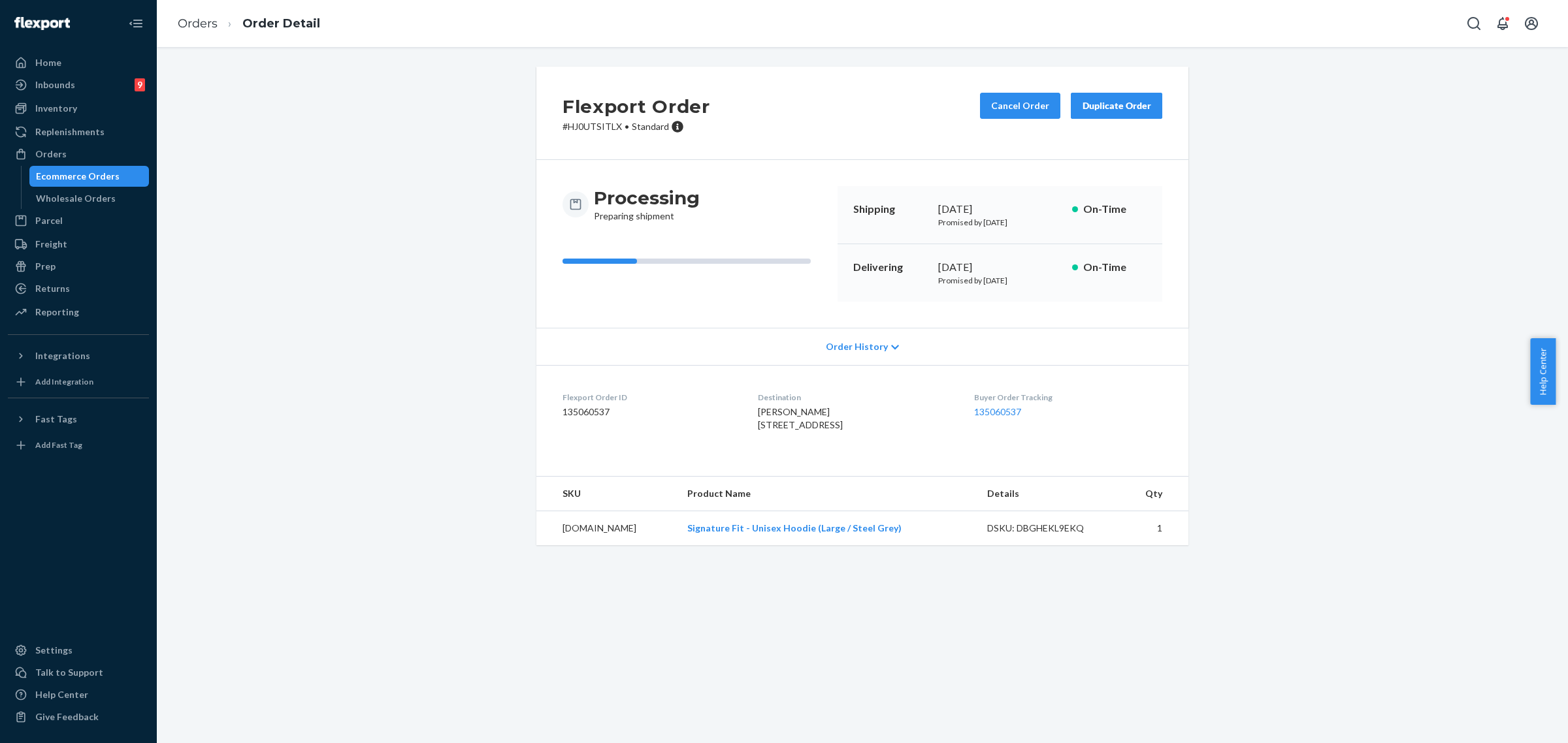
click at [576, 123] on p "# HJ0UTSITLX • Standard" at bounding box center [636, 127] width 147 height 13
click at [593, 139] on div "Flexport Order # HJ0UTSITLX • Standard Cancel Order Duplicate Order" at bounding box center [863, 112] width 653 height 93
click at [582, 127] on p "# HJ0UTSITLX • Standard" at bounding box center [636, 127] width 147 height 13
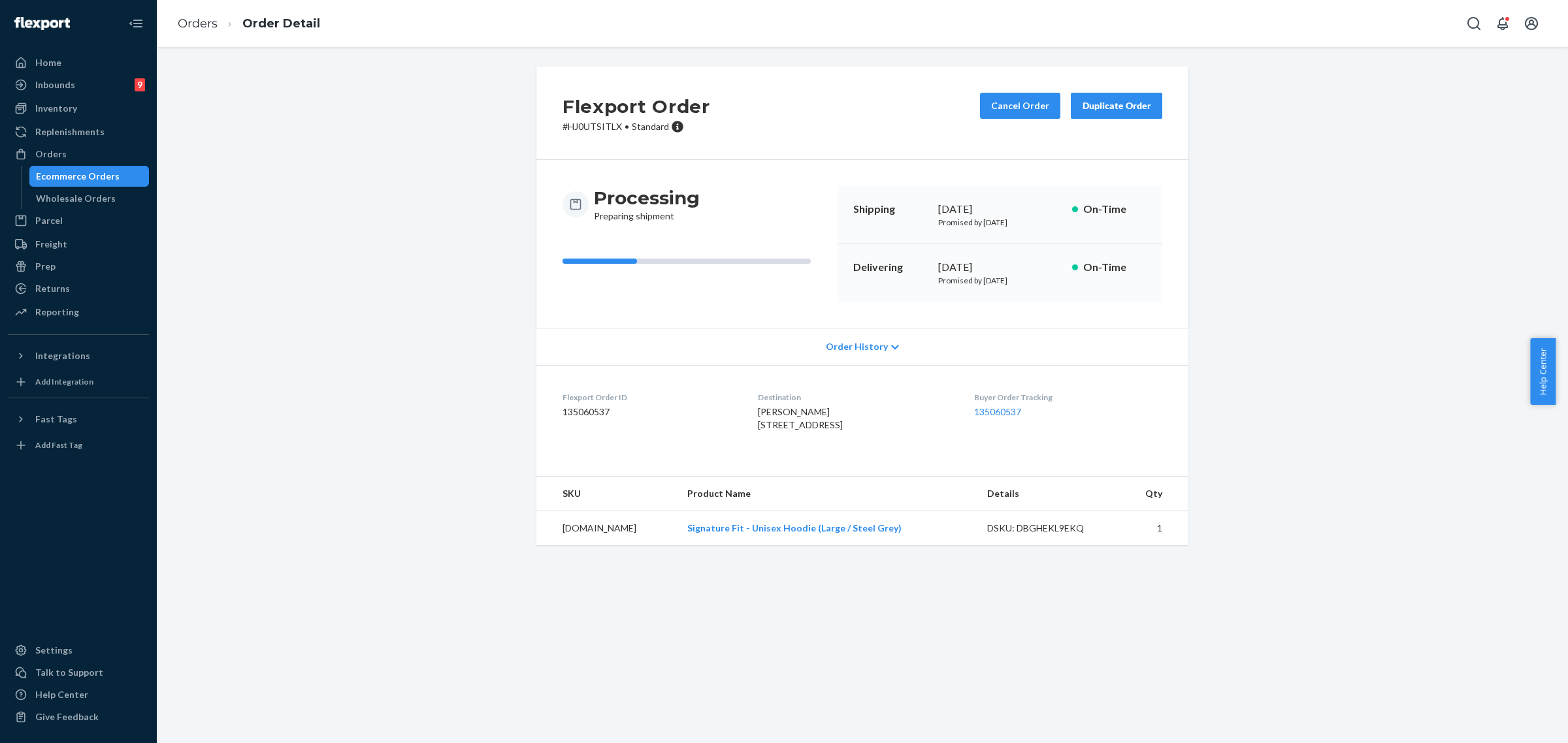
click at [582, 127] on p "# HJ0UTSITLX • Standard" at bounding box center [636, 127] width 147 height 13
copy p "HJ0UTSITLX"
click at [56, 149] on div "Orders" at bounding box center [51, 154] width 31 height 13
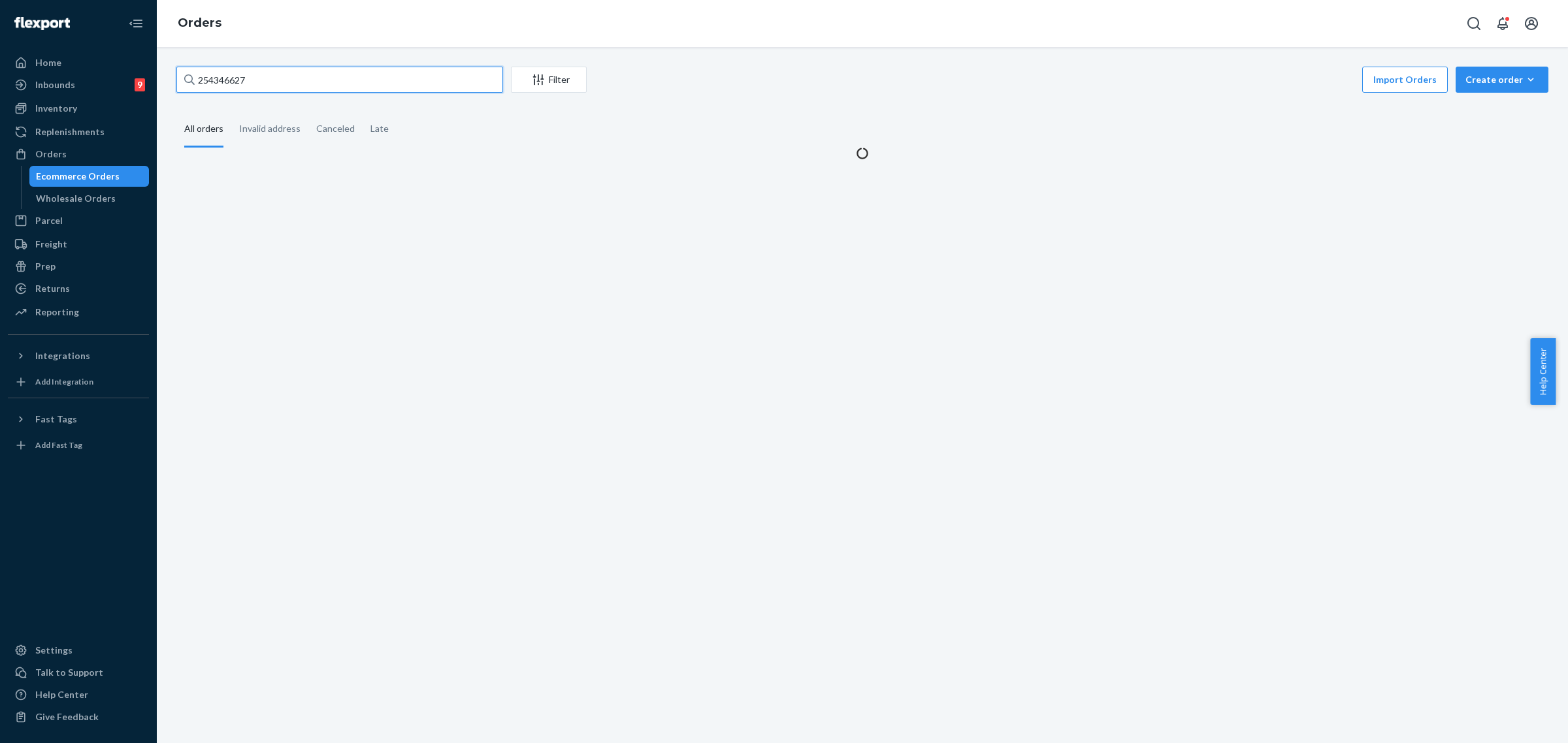
click at [220, 71] on input "254346627" at bounding box center [340, 79] width 327 height 26
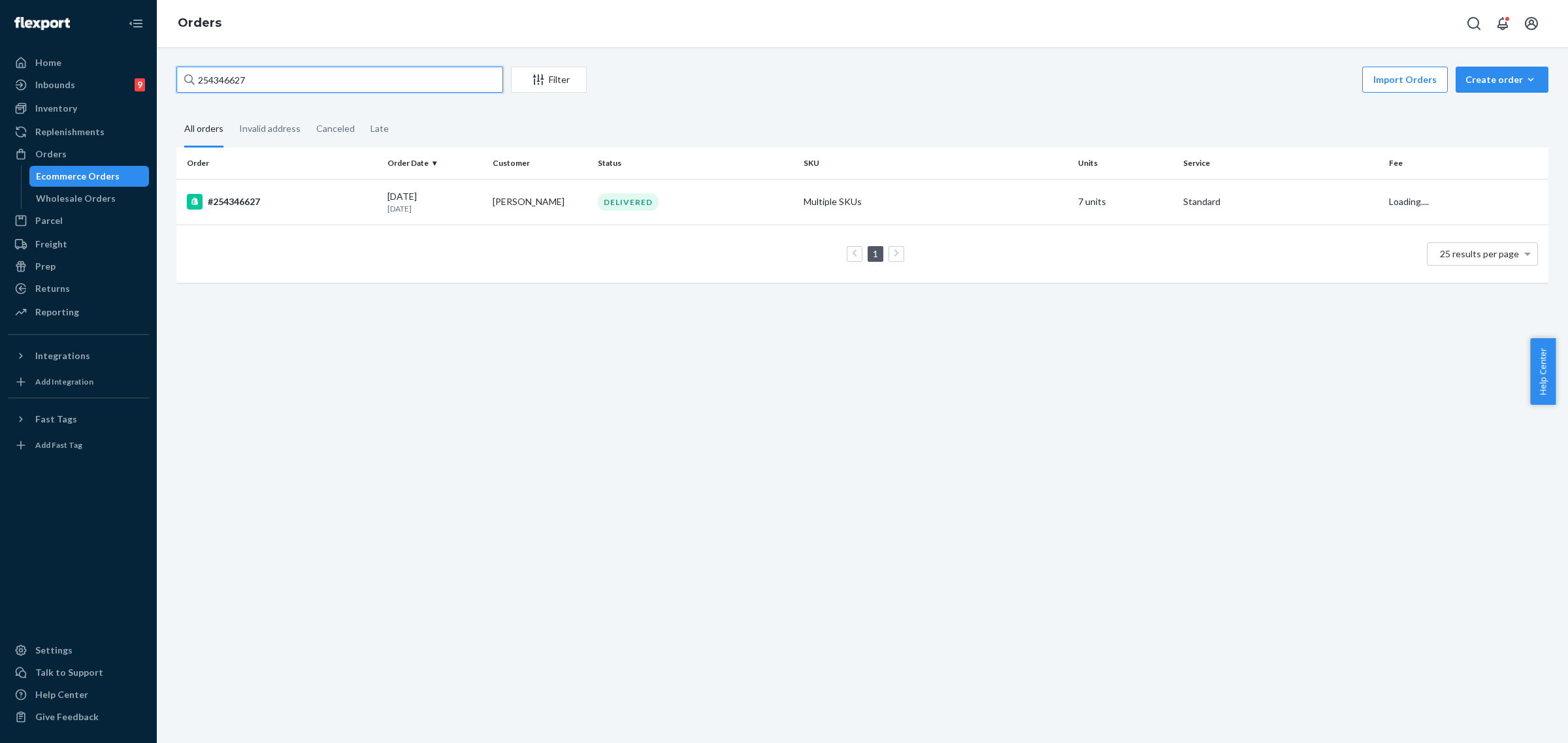
paste input "677696"
type input "254677696"
click at [545, 205] on td "[PERSON_NAME]" at bounding box center [539, 201] width 105 height 45
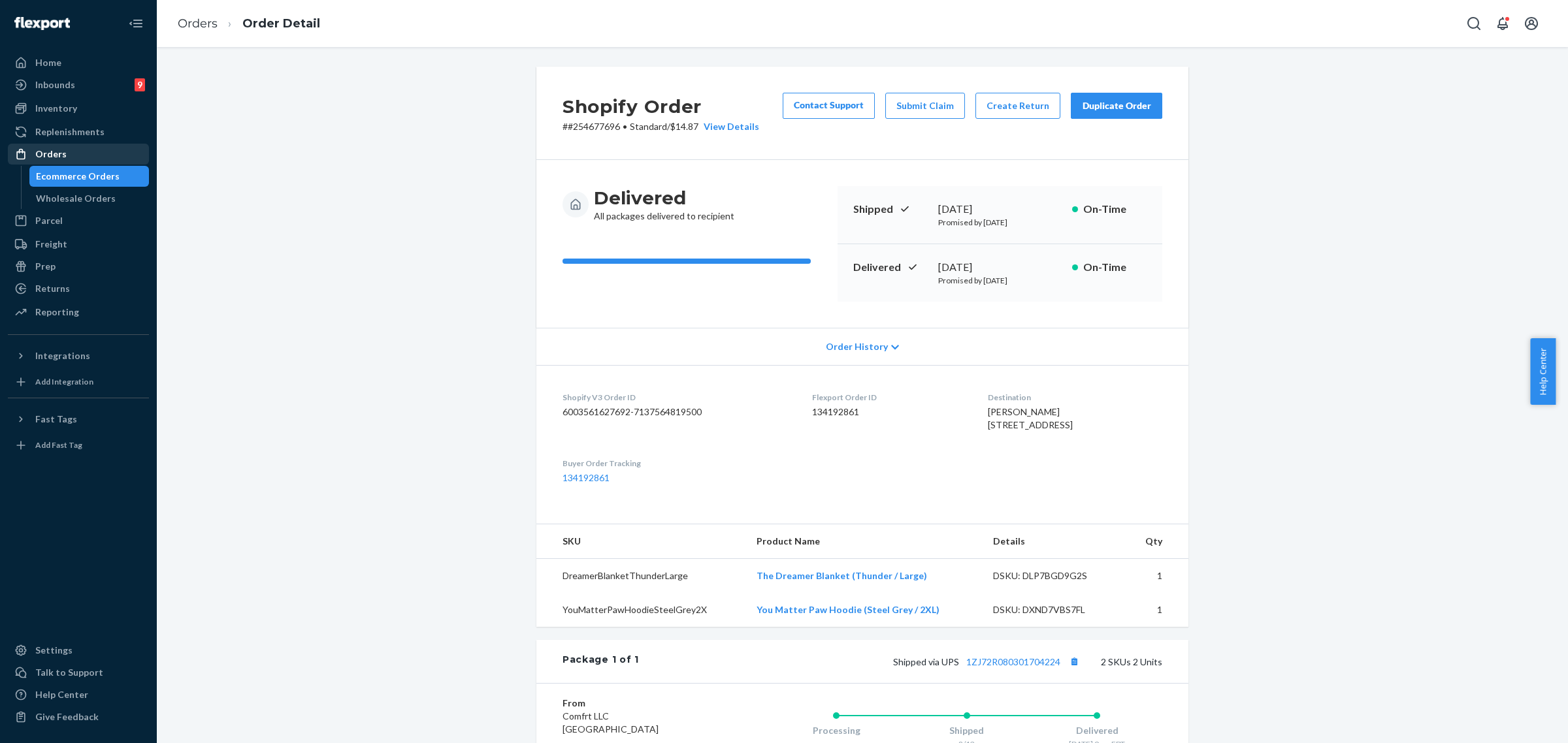
click at [69, 155] on div "Orders" at bounding box center [78, 154] width 139 height 19
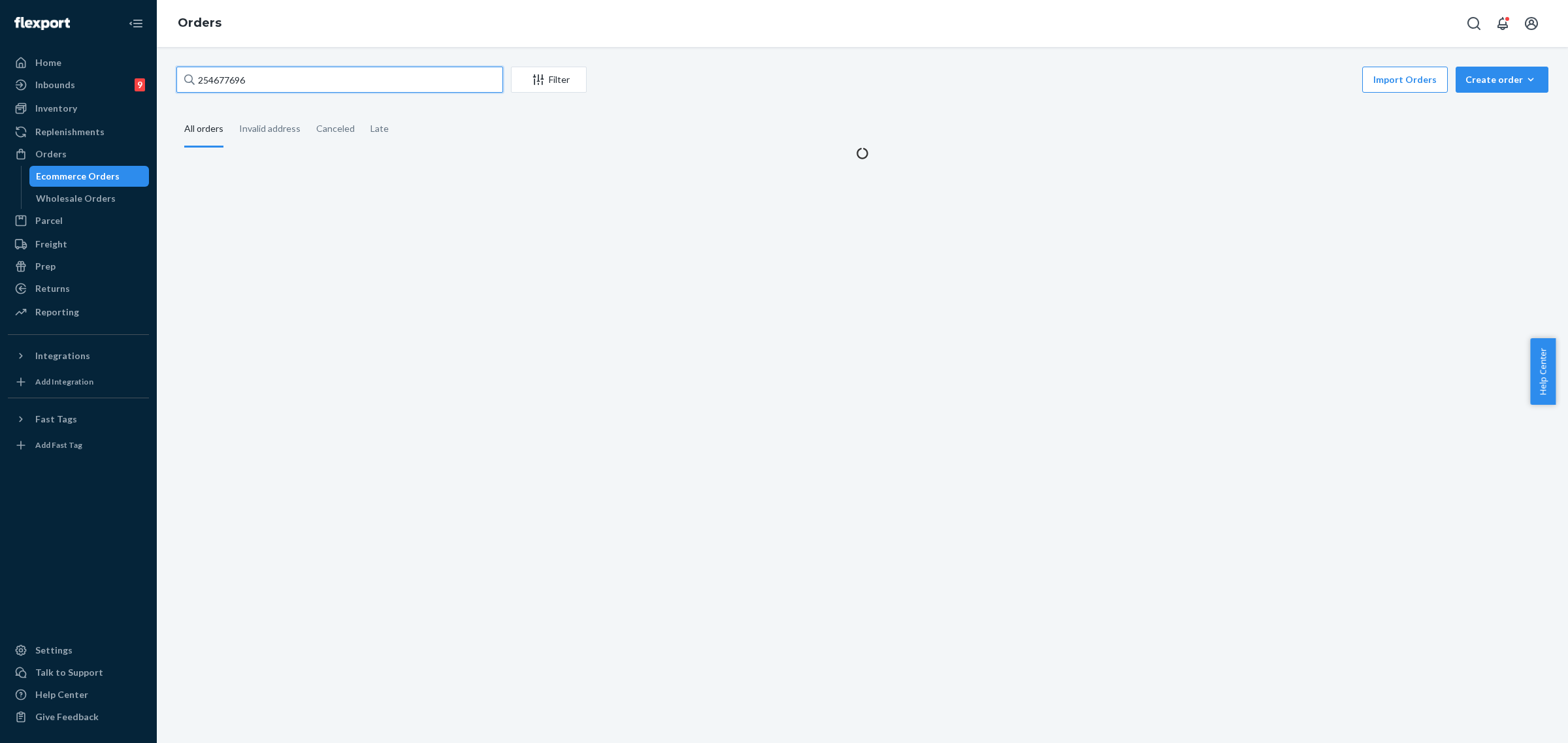
click at [214, 83] on input "254677696" at bounding box center [340, 79] width 327 height 26
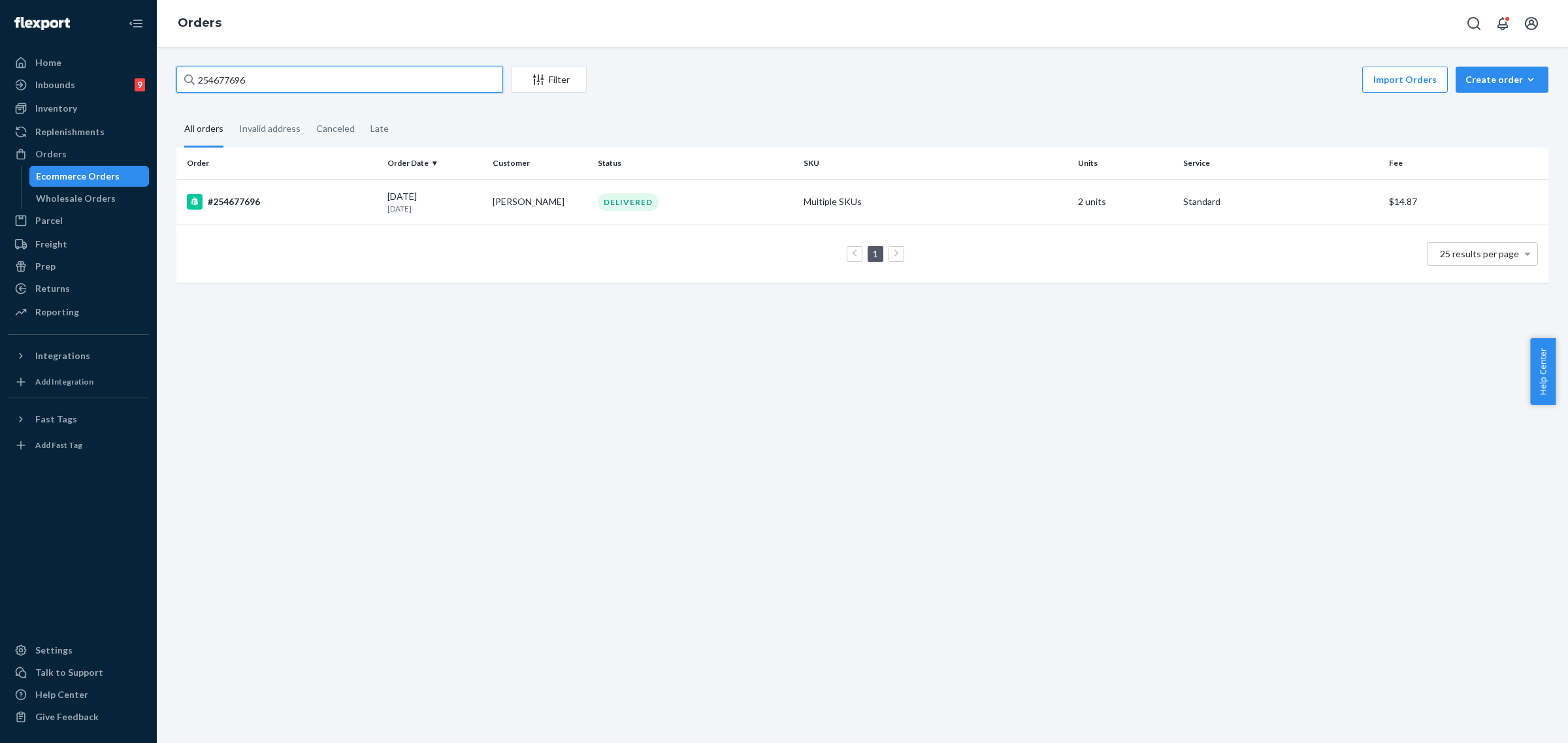
click at [216, 78] on input "254677696" at bounding box center [340, 79] width 327 height 26
paste input "789490"
type input "254789490"
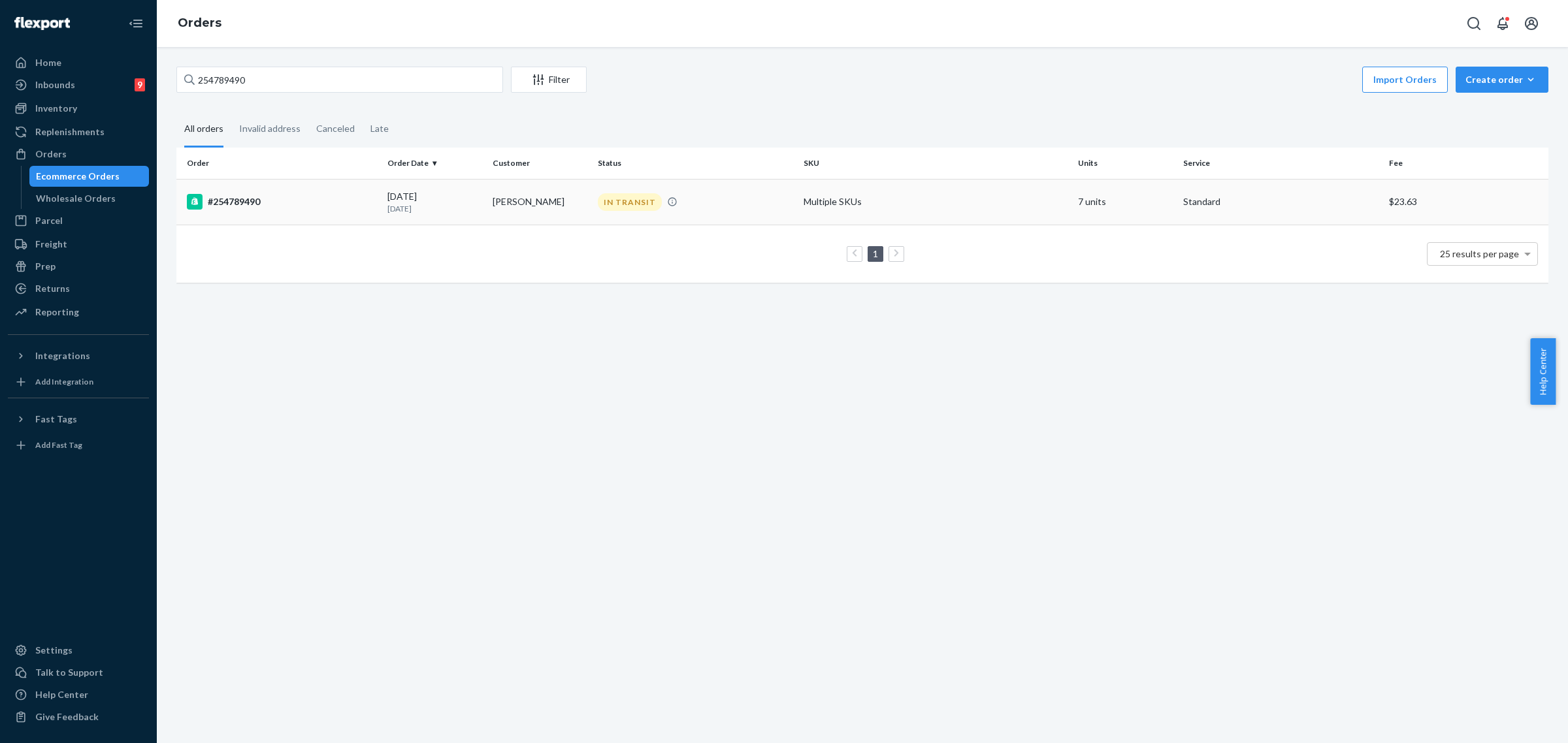
click at [514, 220] on td "[PERSON_NAME]" at bounding box center [539, 201] width 105 height 45
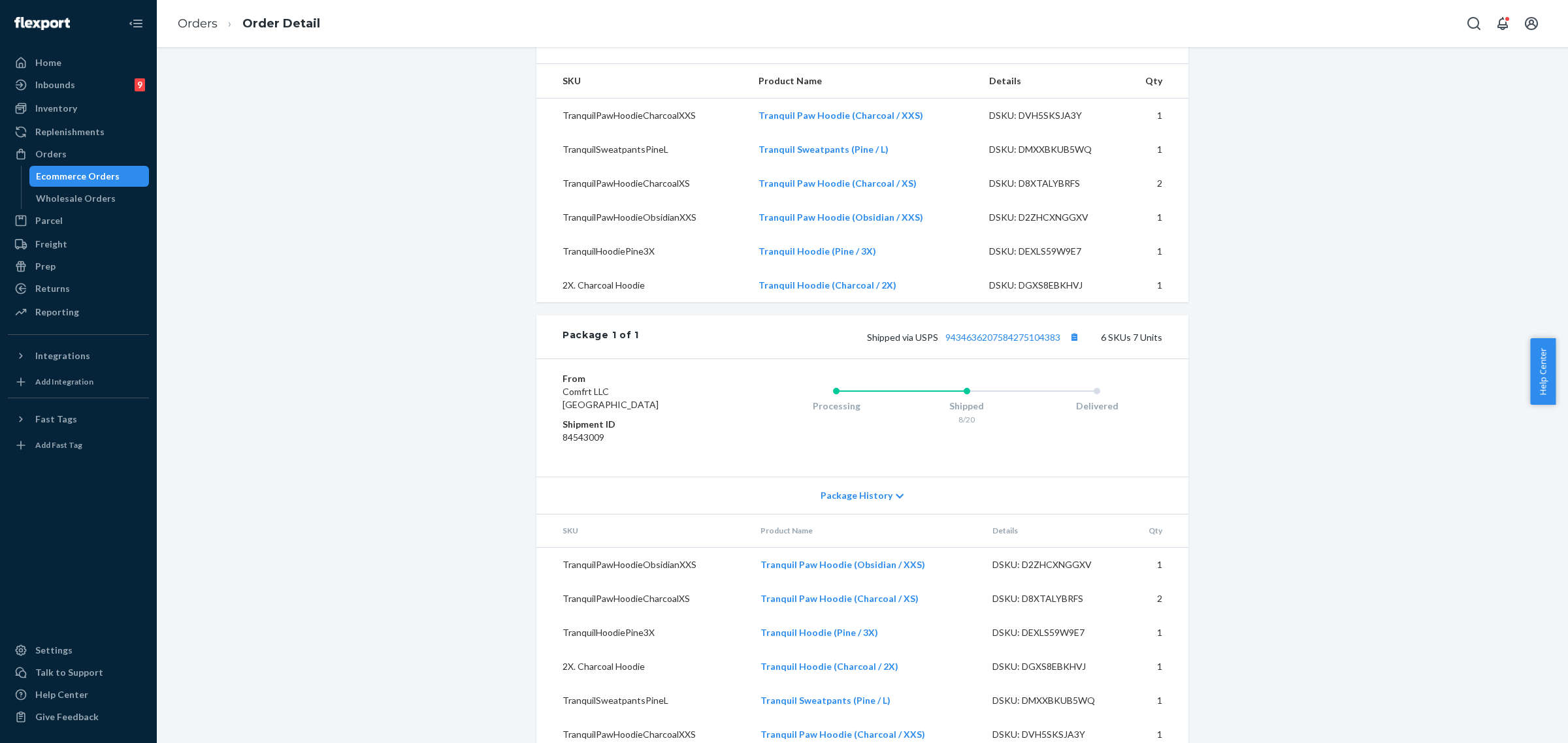
scroll to position [511, 0]
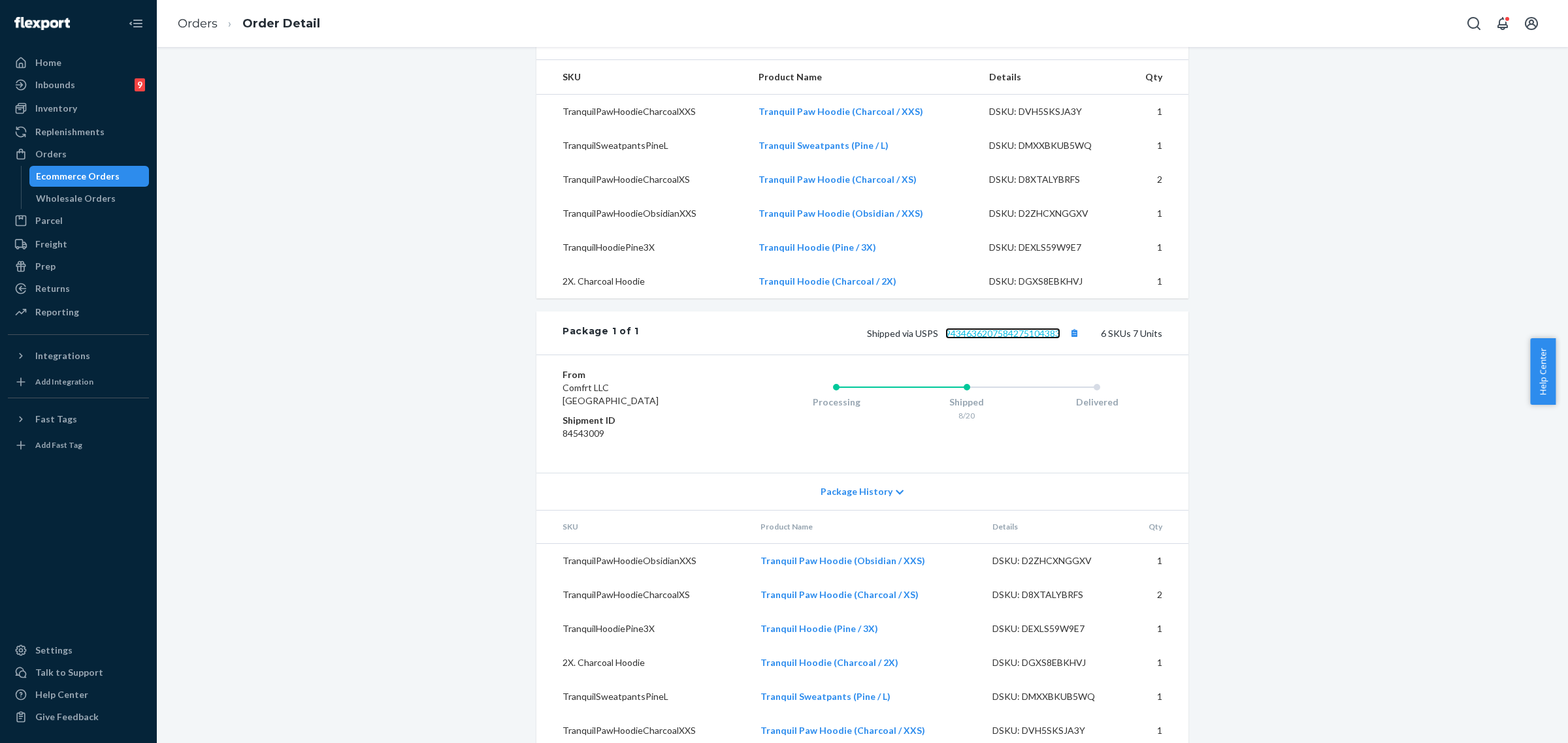
click at [993, 328] on link "9434636207584275104383" at bounding box center [1003, 333] width 115 height 11
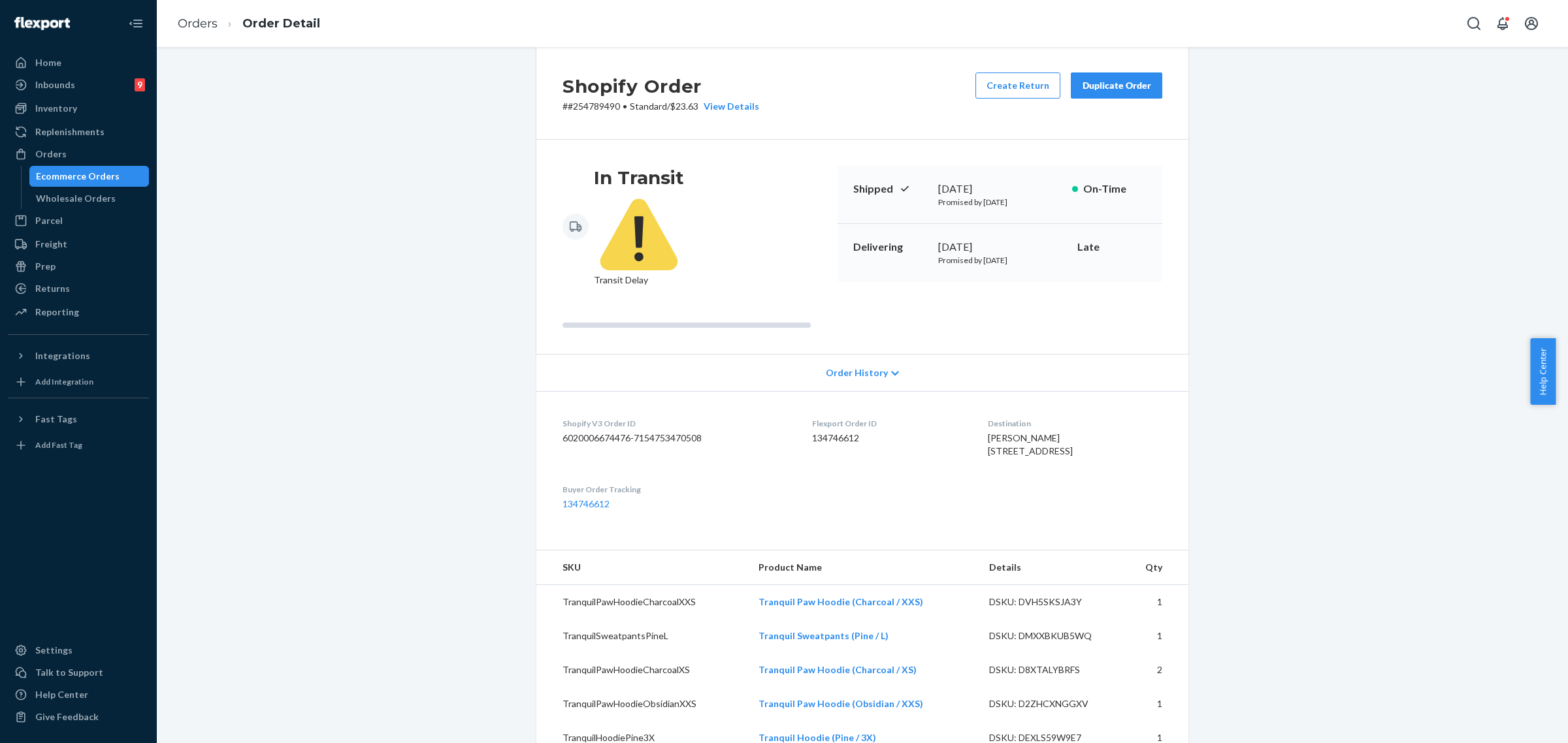
scroll to position [0, 0]
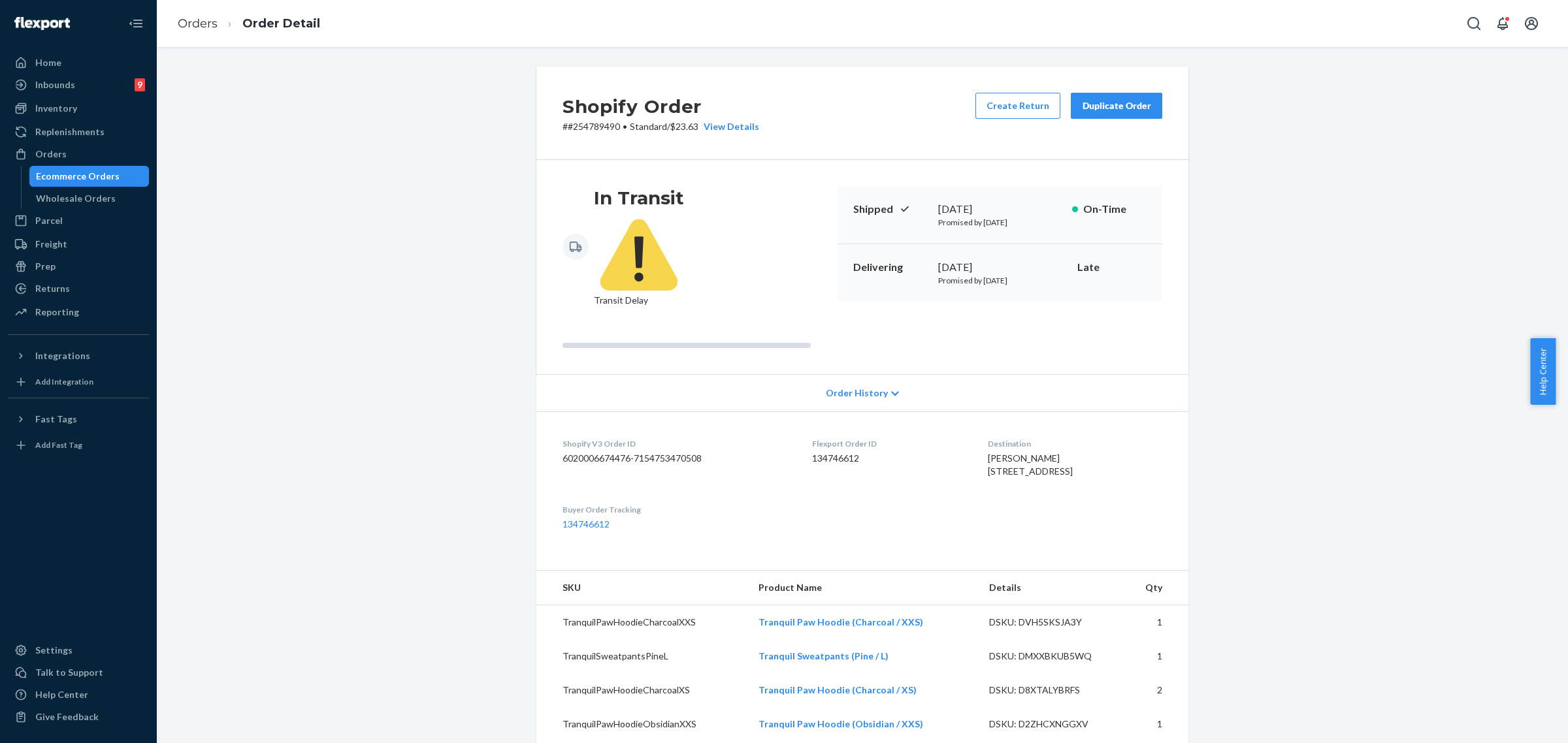
drag, startPoint x: 929, startPoint y: 206, endPoint x: 1014, endPoint y: 205, distance: 85.0
click at [1014, 205] on div "Shipped [DATE] Promised by [DATE] On-Time" at bounding box center [1000, 215] width 325 height 58
copy div "[DATE]"
